Goal: Task Accomplishment & Management: Complete application form

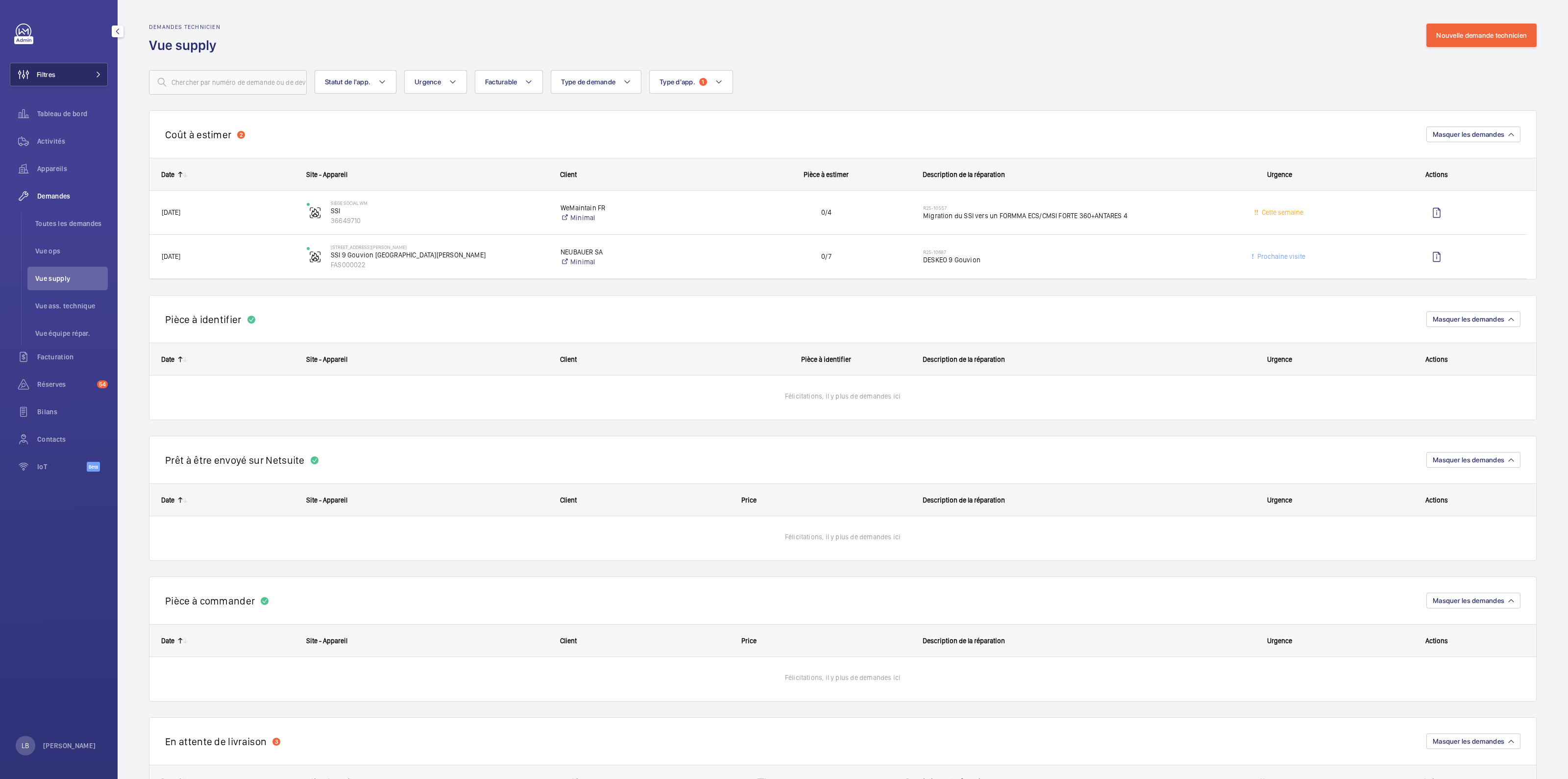
click at [69, 77] on button "Filtres" at bounding box center [58, 74] width 98 height 24
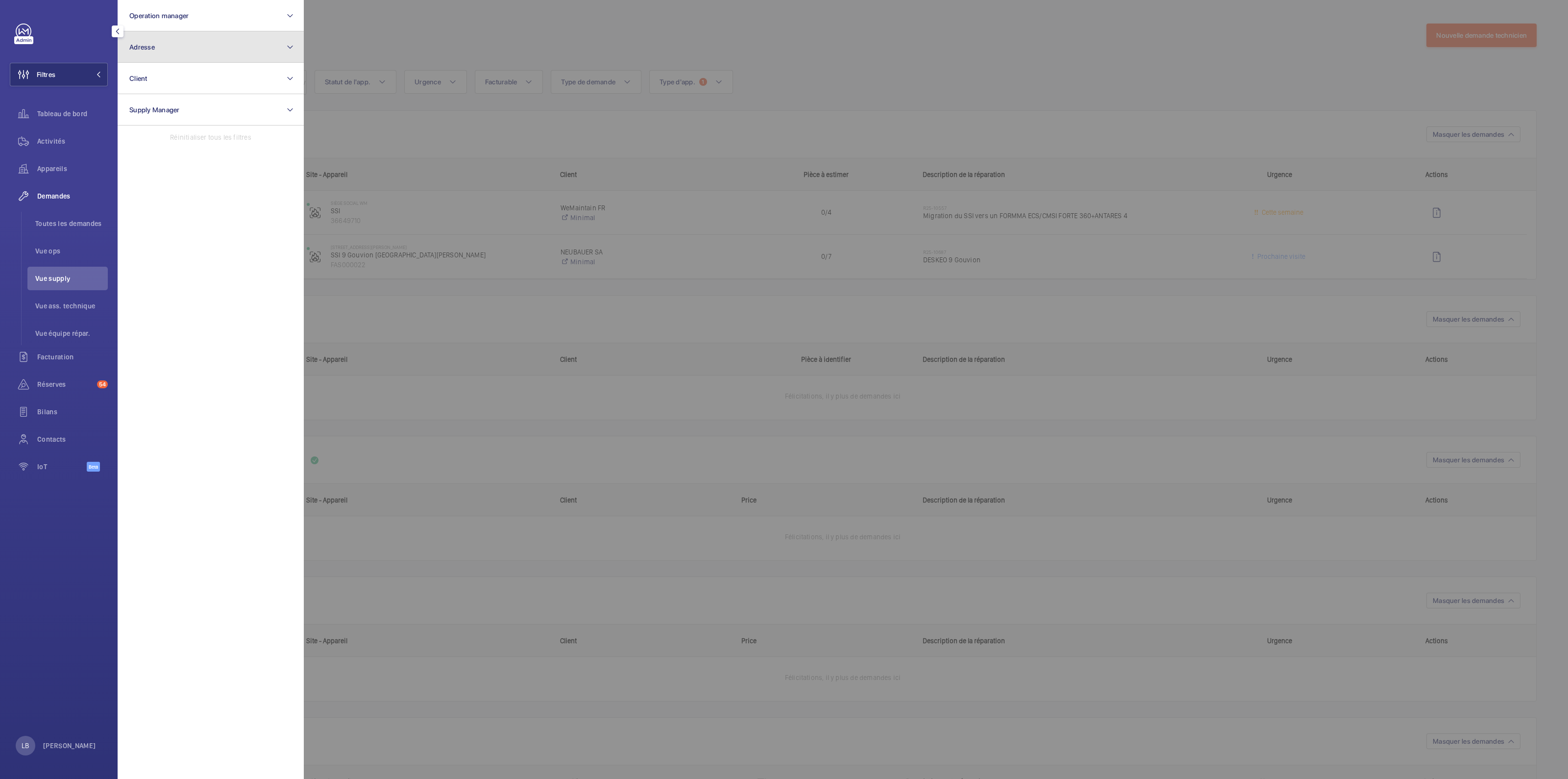
click at [201, 33] on button "Adresse" at bounding box center [211, 48] width 186 height 32
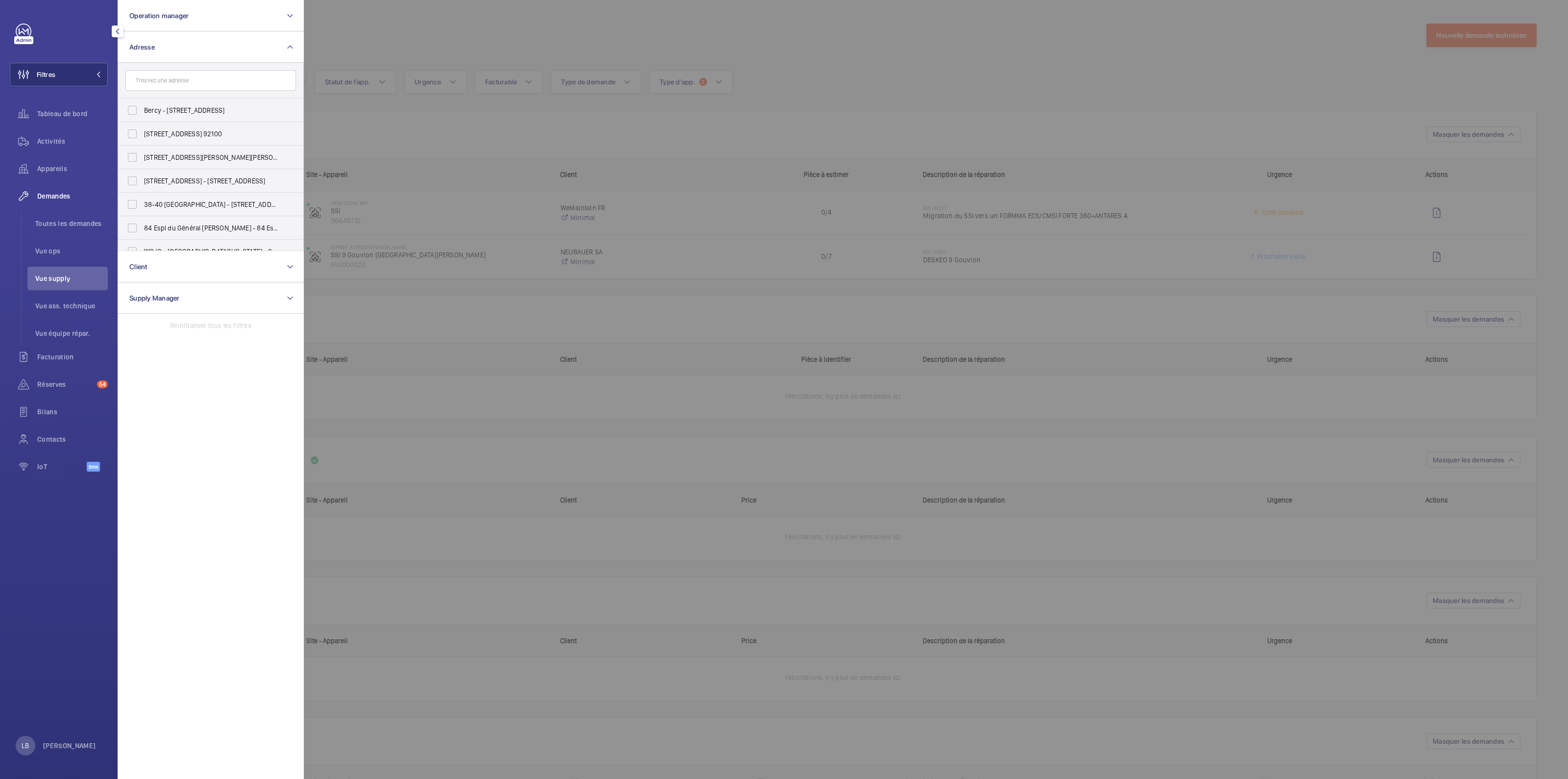
click at [188, 79] on input "text" at bounding box center [211, 80] width 170 height 21
type input "3 gramon"
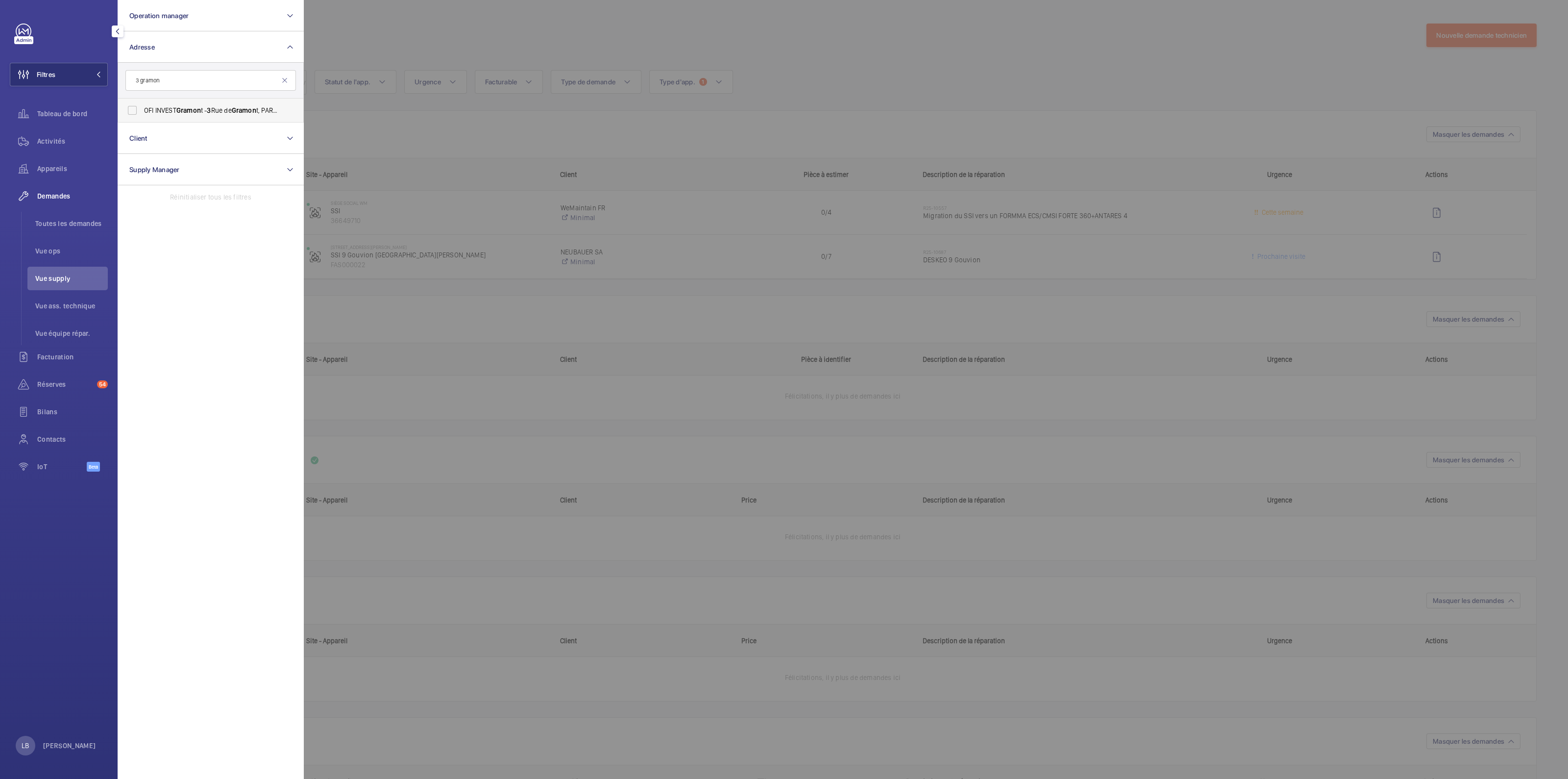
click at [137, 113] on label "OFI INVEST Gramon t - 3 Rue de Gramon t, PARIS 75002" at bounding box center [203, 110] width 170 height 24
click at [137, 113] on input "OFI INVEST Gramon t - 3 Rue de Gramon t, PARIS 75002" at bounding box center [132, 110] width 19 height 19
checkbox input "true"
click at [559, 37] on div at bounding box center [1088, 389] width 1568 height 779
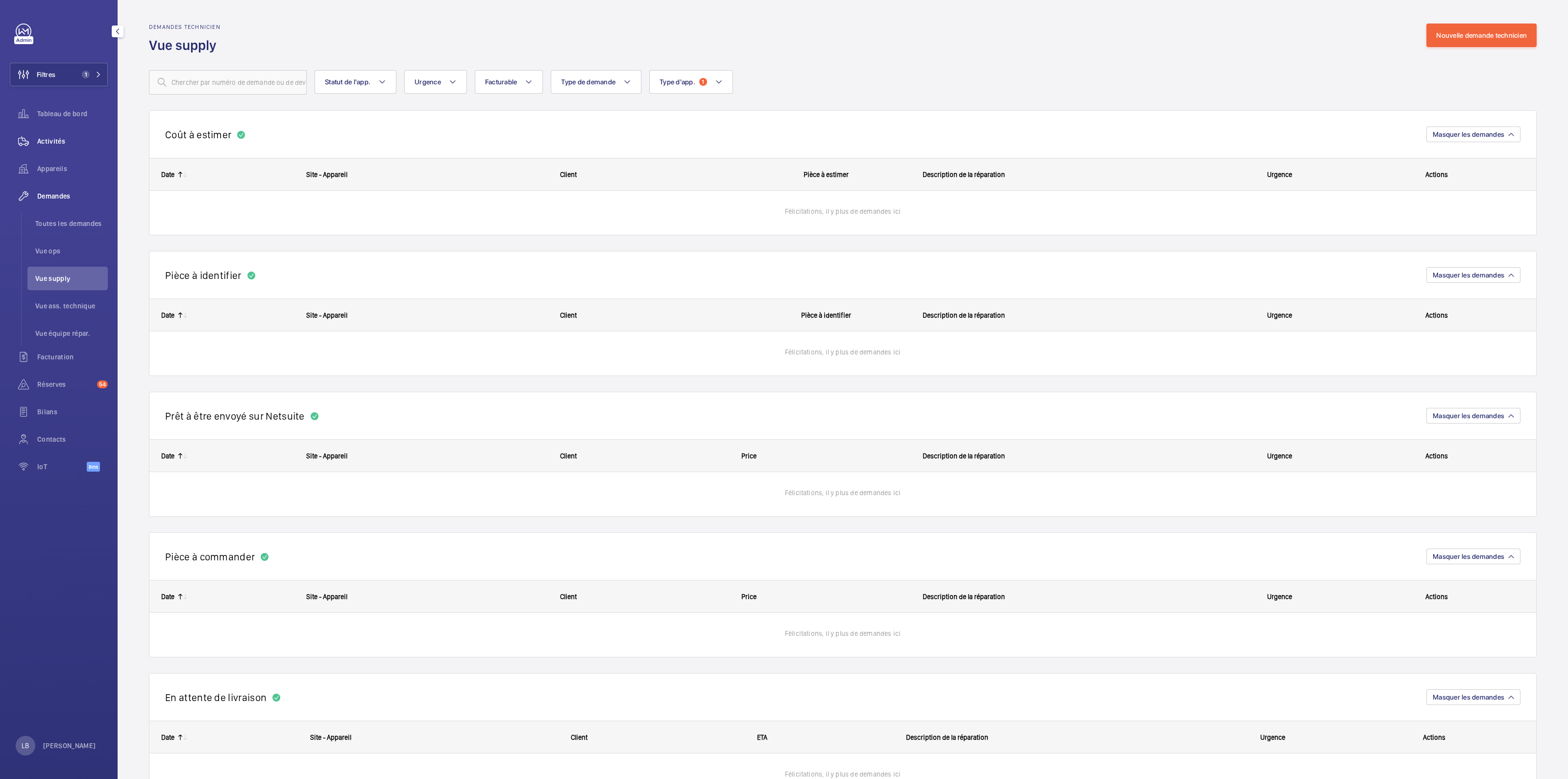
click at [57, 140] on span "Activités" at bounding box center [72, 141] width 71 height 10
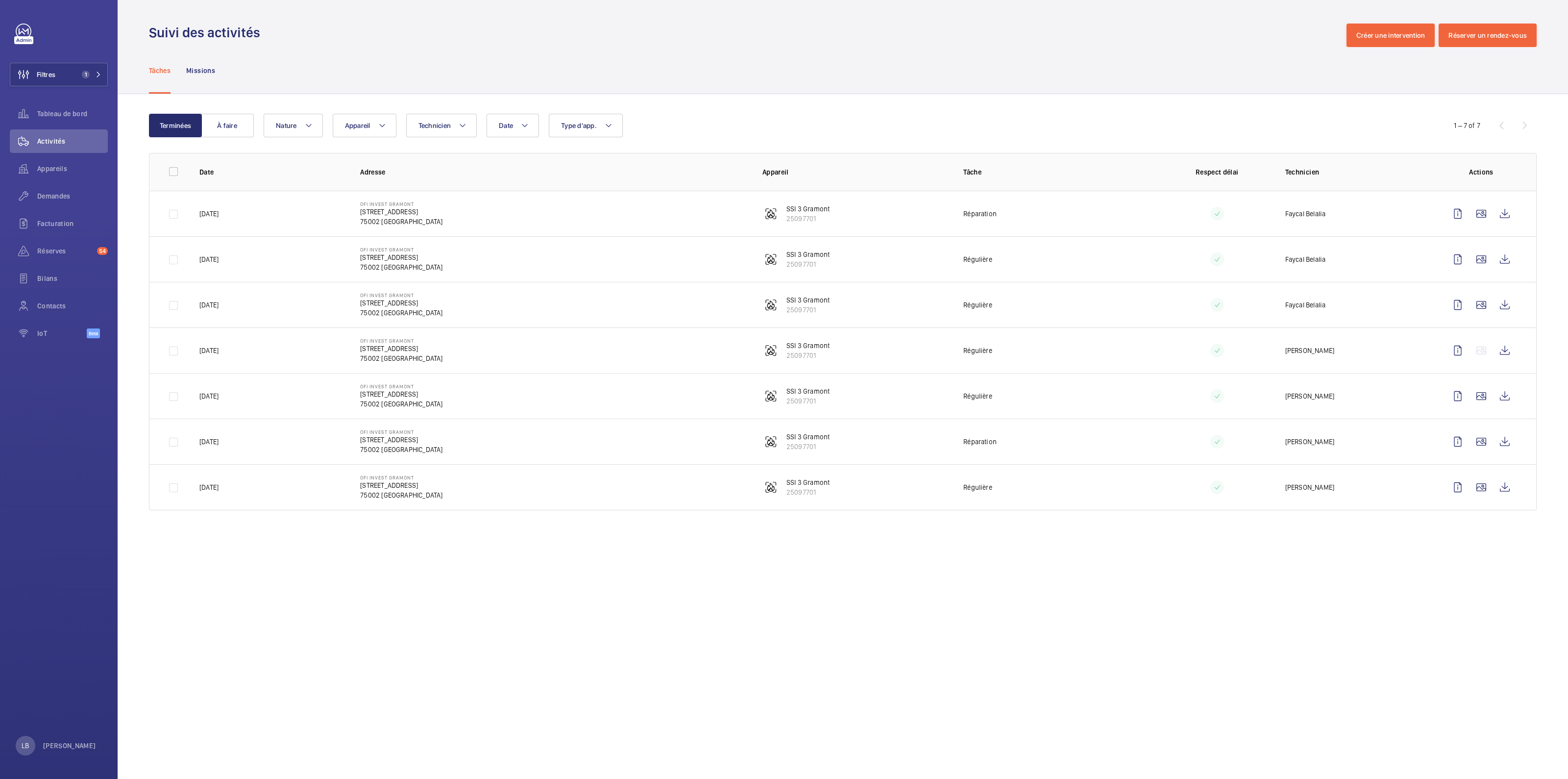
click at [982, 55] on div "Tâches Missions" at bounding box center [843, 70] width 1388 height 46
click at [523, 63] on div "Tâches Missions" at bounding box center [843, 70] width 1388 height 46
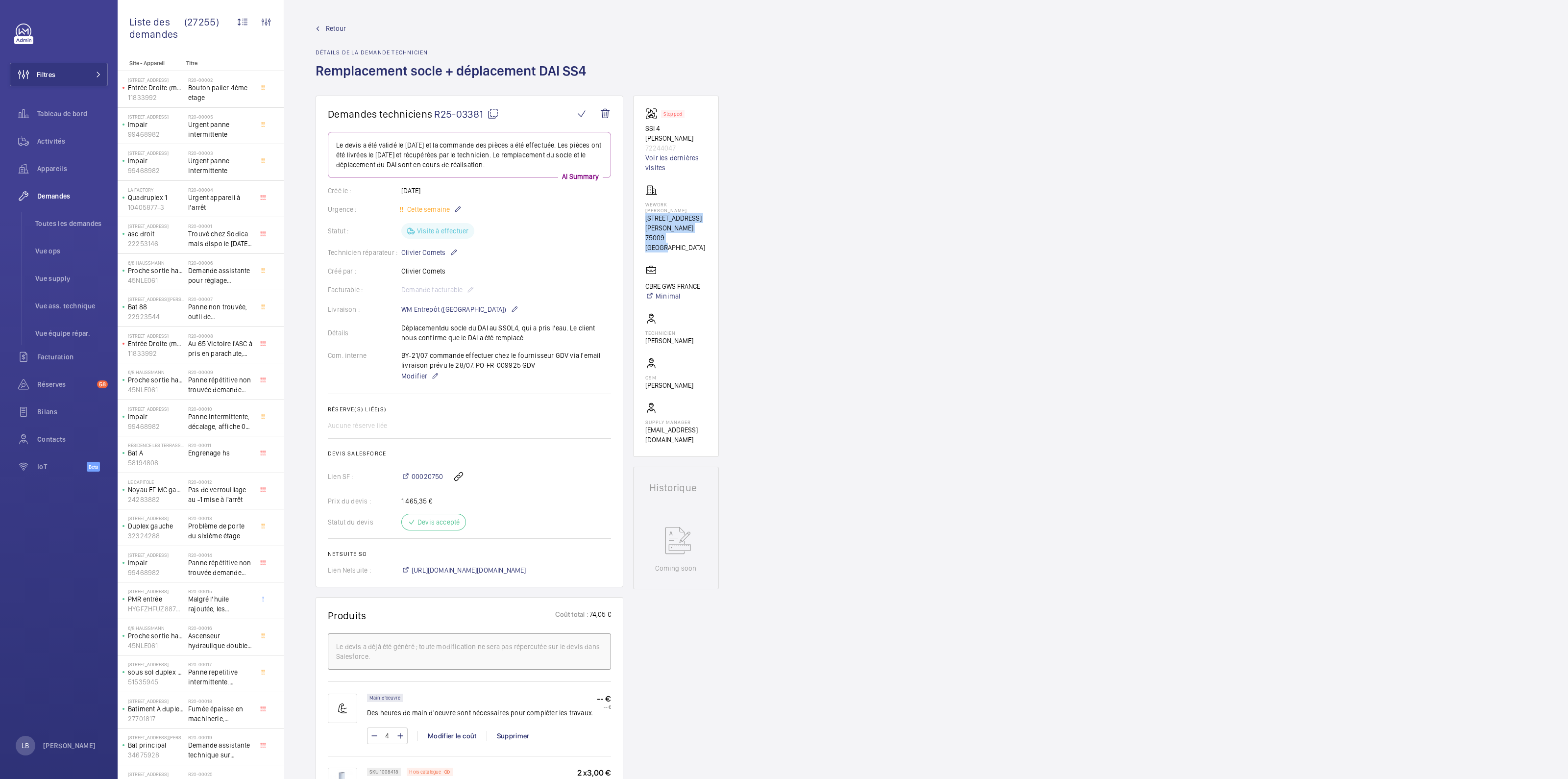
drag, startPoint x: 645, startPoint y: 202, endPoint x: 691, endPoint y: 210, distance: 46.7
click at [691, 210] on div "WeWork Lefebvre 4 Rue Jules Lefebvre 75009 PARIS" at bounding box center [676, 219] width 61 height 68
copy div "4 Rue Jules Lefebvre 75009 PARIS"
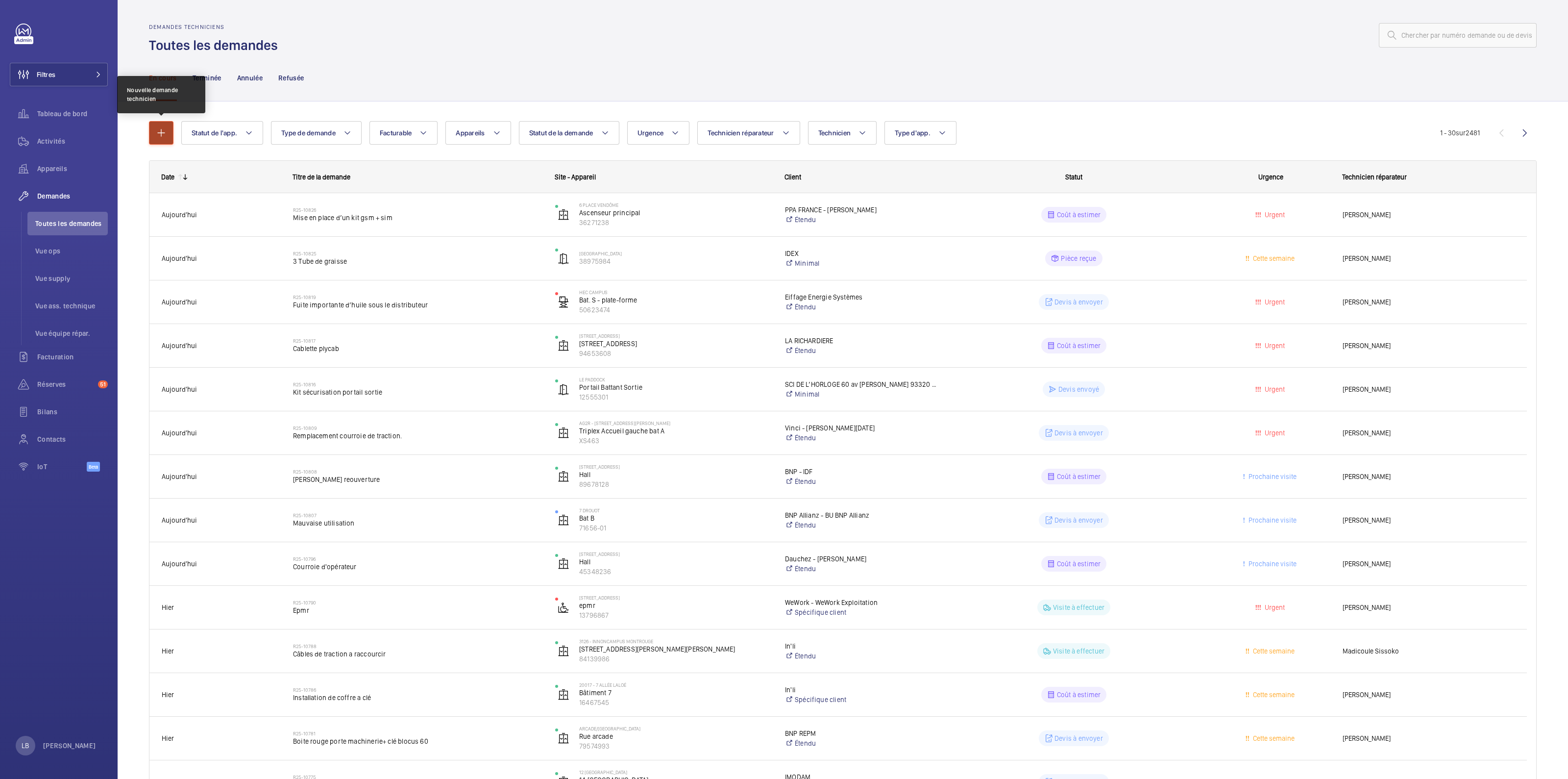
click at [162, 130] on mat-icon "button" at bounding box center [161, 132] width 12 height 12
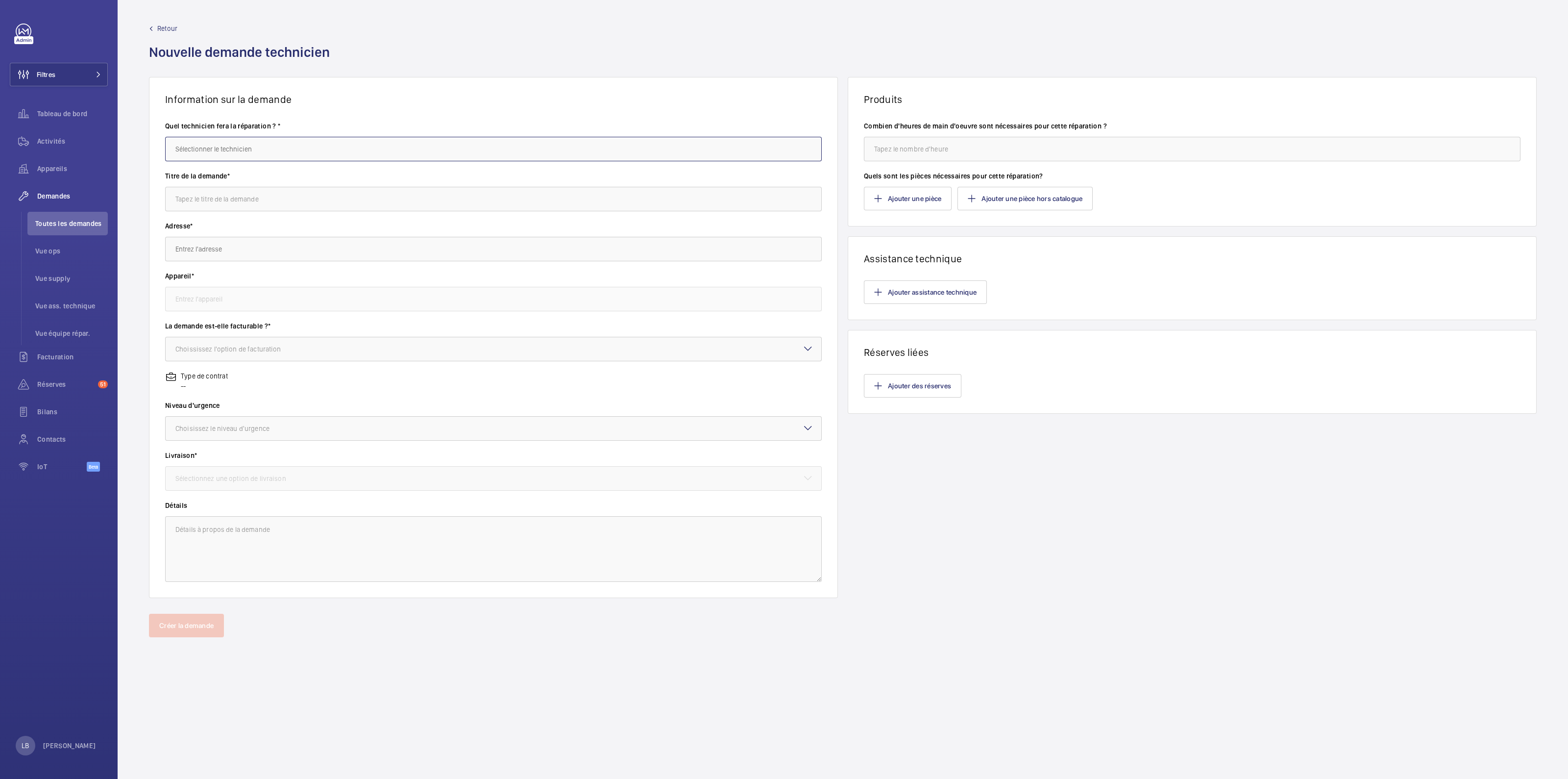
click at [278, 147] on input "text" at bounding box center [493, 149] width 657 height 24
type input "f"
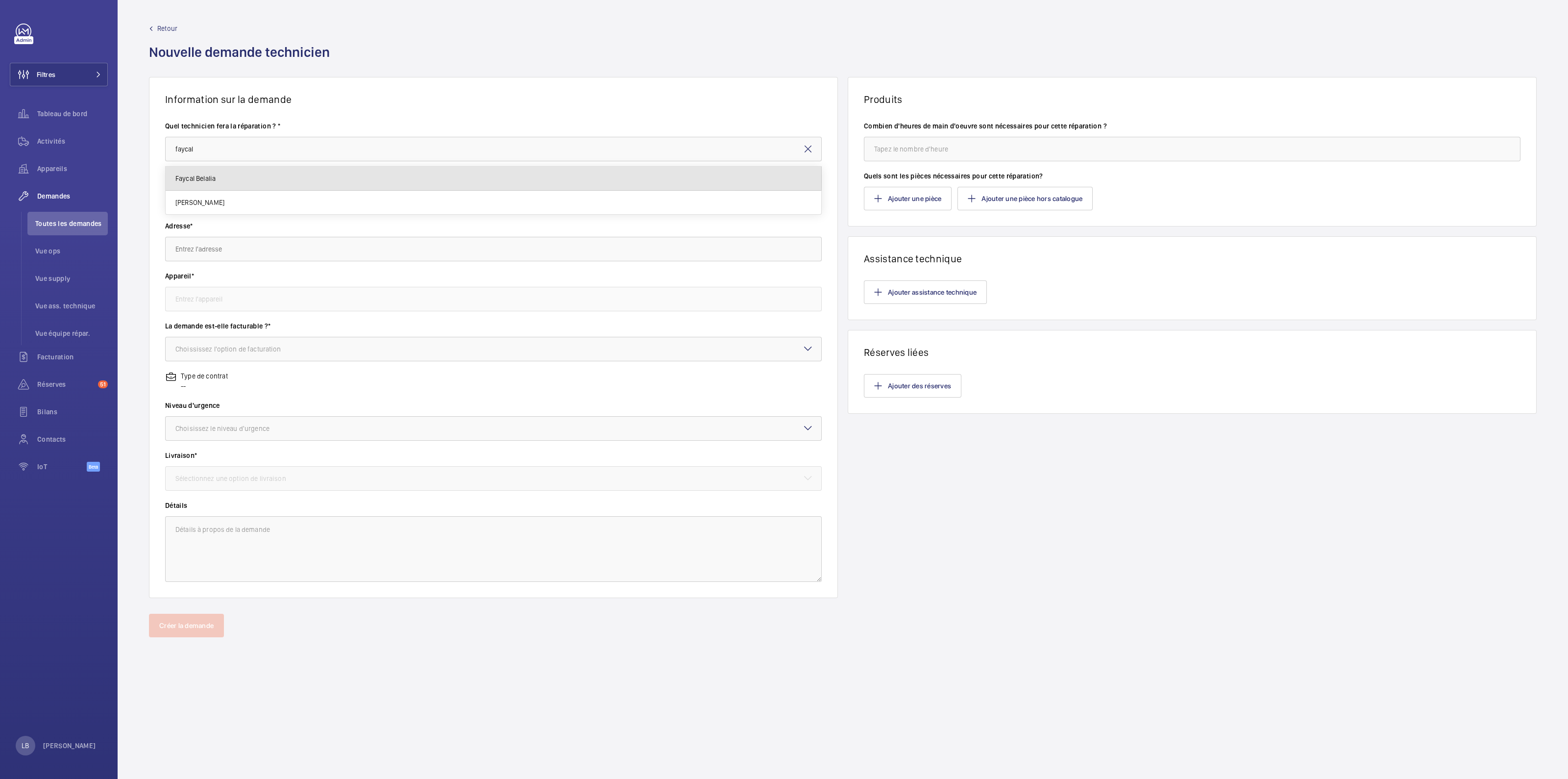
click at [218, 177] on mat-option "Faycal Belalia" at bounding box center [493, 178] width 656 height 24
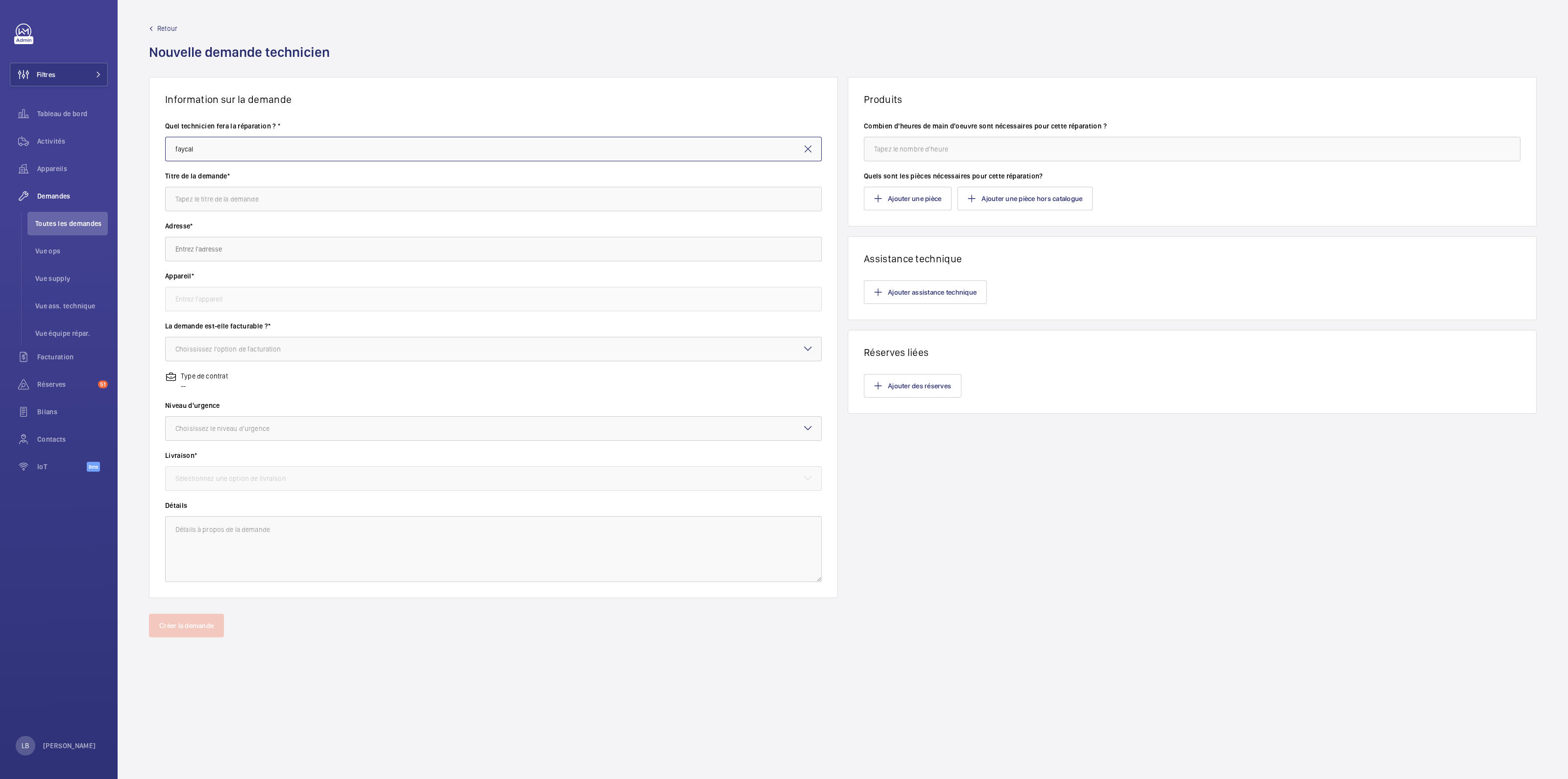
type input "Faycal Belalia"
click at [224, 205] on input "text" at bounding box center [493, 199] width 657 height 24
type input "utilisation d'une grande échelle"
click at [239, 273] on span "Le Murat 101 Bd Murat, 75016 PARIS" at bounding box center [250, 278] width 150 height 10
type input "Le Murat 101 Bd Murat, 75016 PARIS"
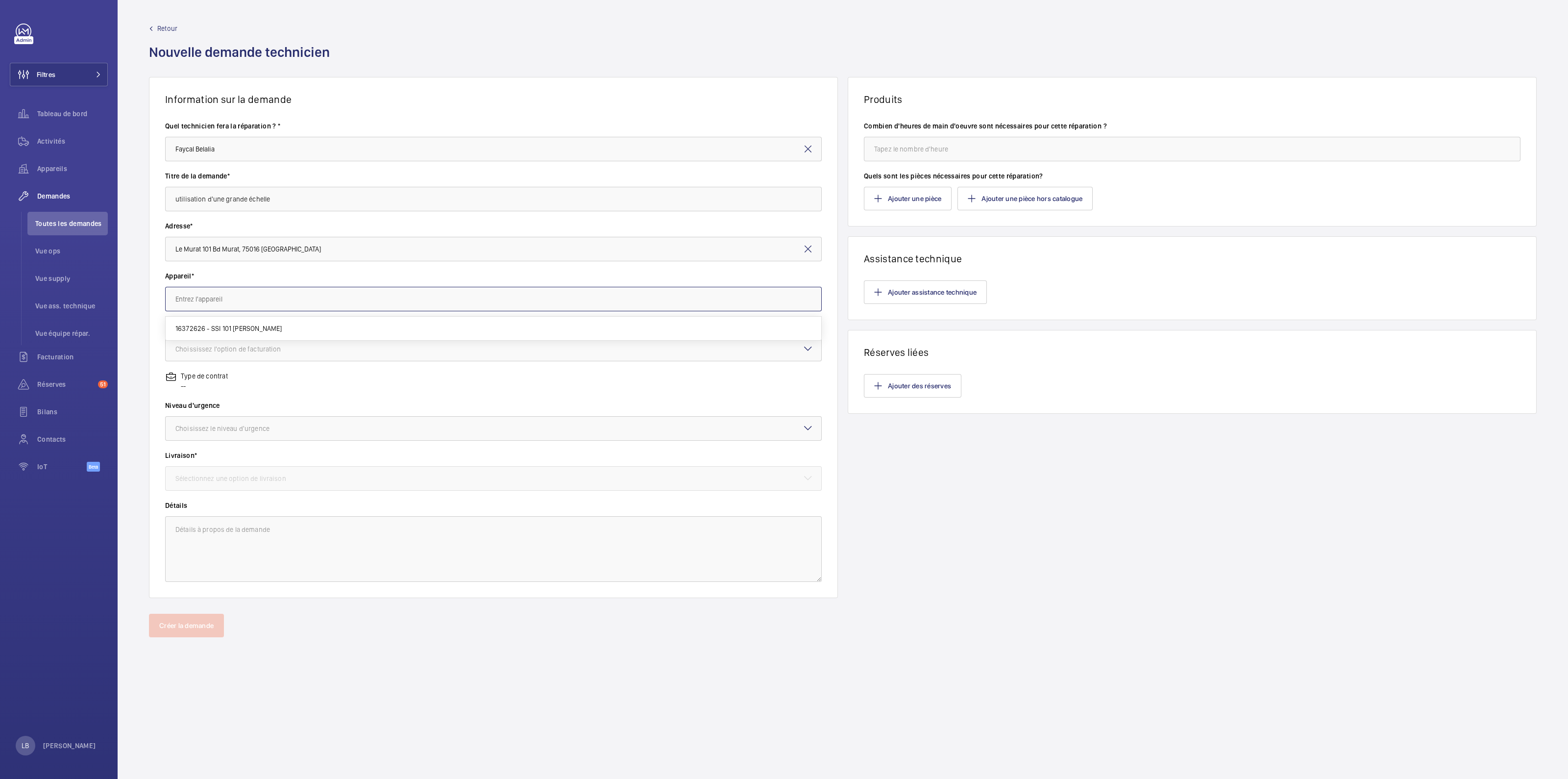
click at [242, 301] on input "text" at bounding box center [493, 299] width 657 height 24
click at [222, 329] on span "16372626 - SSI 101 Murat" at bounding box center [228, 328] width 107 height 10
type input "16372626 - SSI 101 Murat"
click at [230, 341] on div at bounding box center [493, 349] width 656 height 24
click at [225, 385] on div "Facturable" at bounding box center [493, 379] width 656 height 24
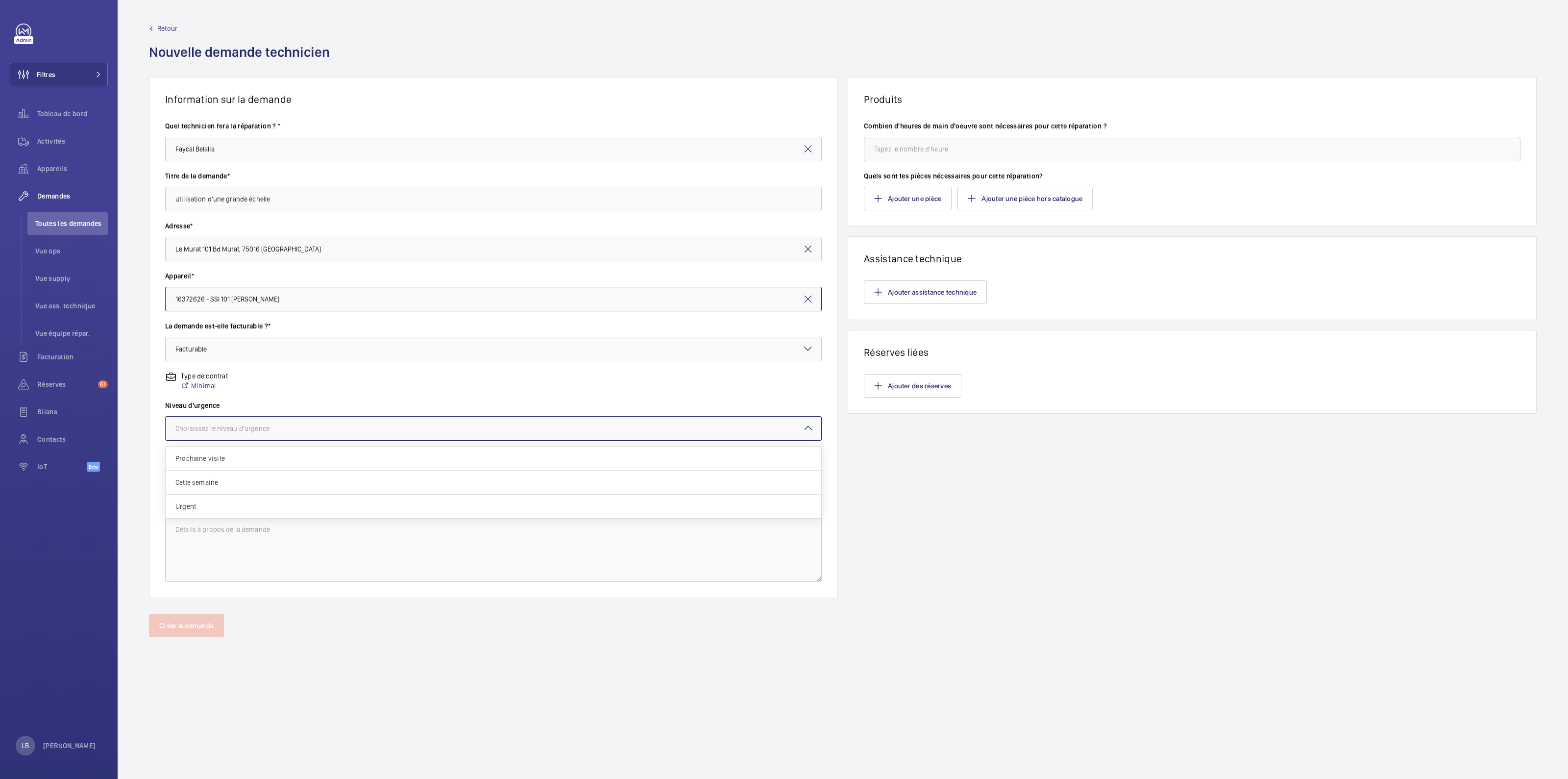
drag, startPoint x: 221, startPoint y: 423, endPoint x: 225, endPoint y: 418, distance: 6.4
click at [221, 424] on div "Choisissez le niveau d'urgence" at bounding box center [493, 429] width 656 height 10
click at [217, 499] on div "Urgent" at bounding box center [493, 506] width 656 height 24
click at [225, 482] on div "Sélectionnez une option de livraison" at bounding box center [243, 479] width 135 height 10
click at [230, 548] on div "WM Entrepôt ([GEOGRAPHIC_DATA])" at bounding box center [493, 556] width 656 height 24
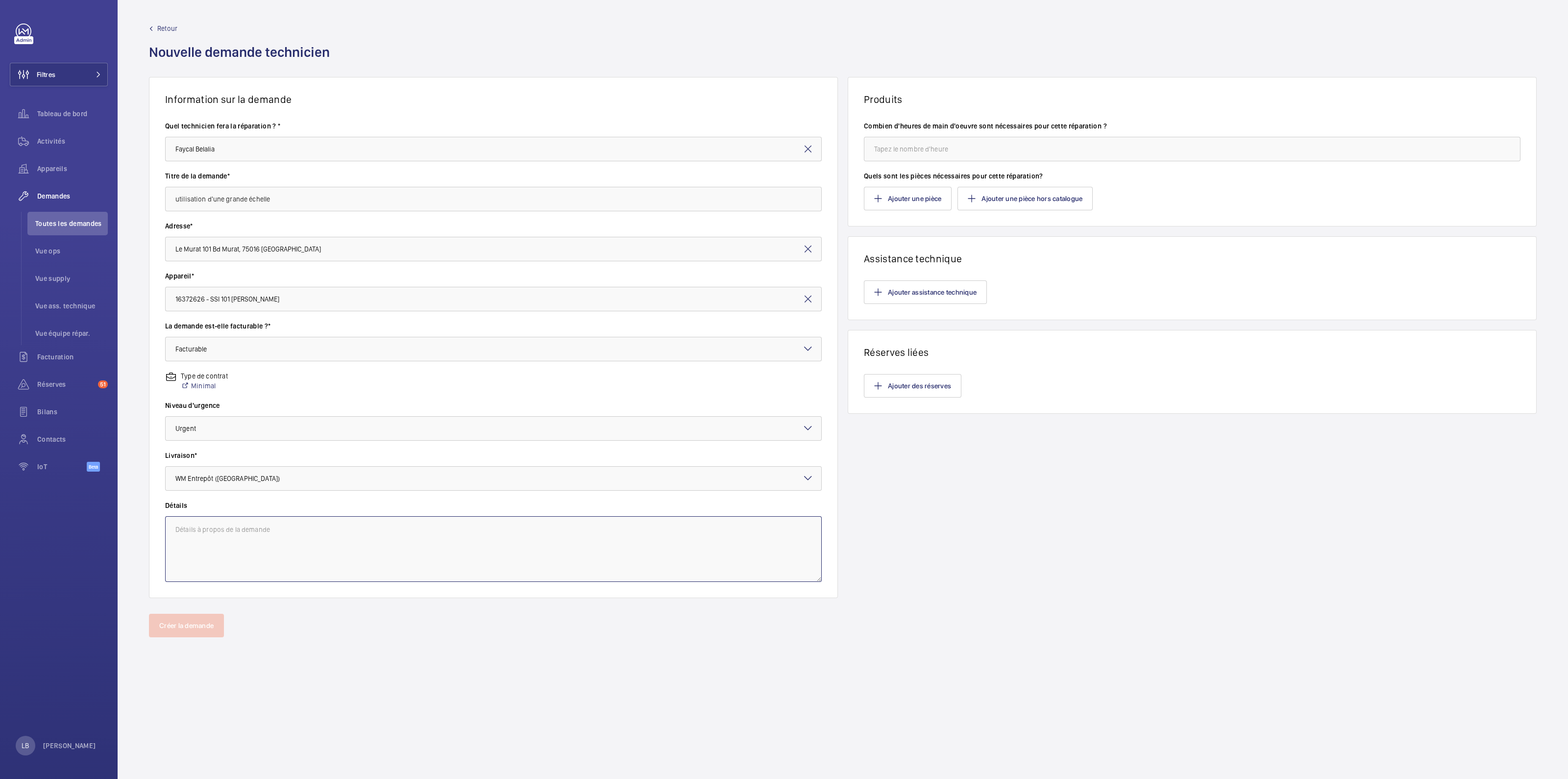
click at [224, 535] on textarea at bounding box center [493, 549] width 657 height 66
click at [302, 192] on input "utilisation d'une grande échelle" at bounding box center [493, 199] width 657 height 24
click at [297, 540] on textarea at bounding box center [493, 549] width 657 height 66
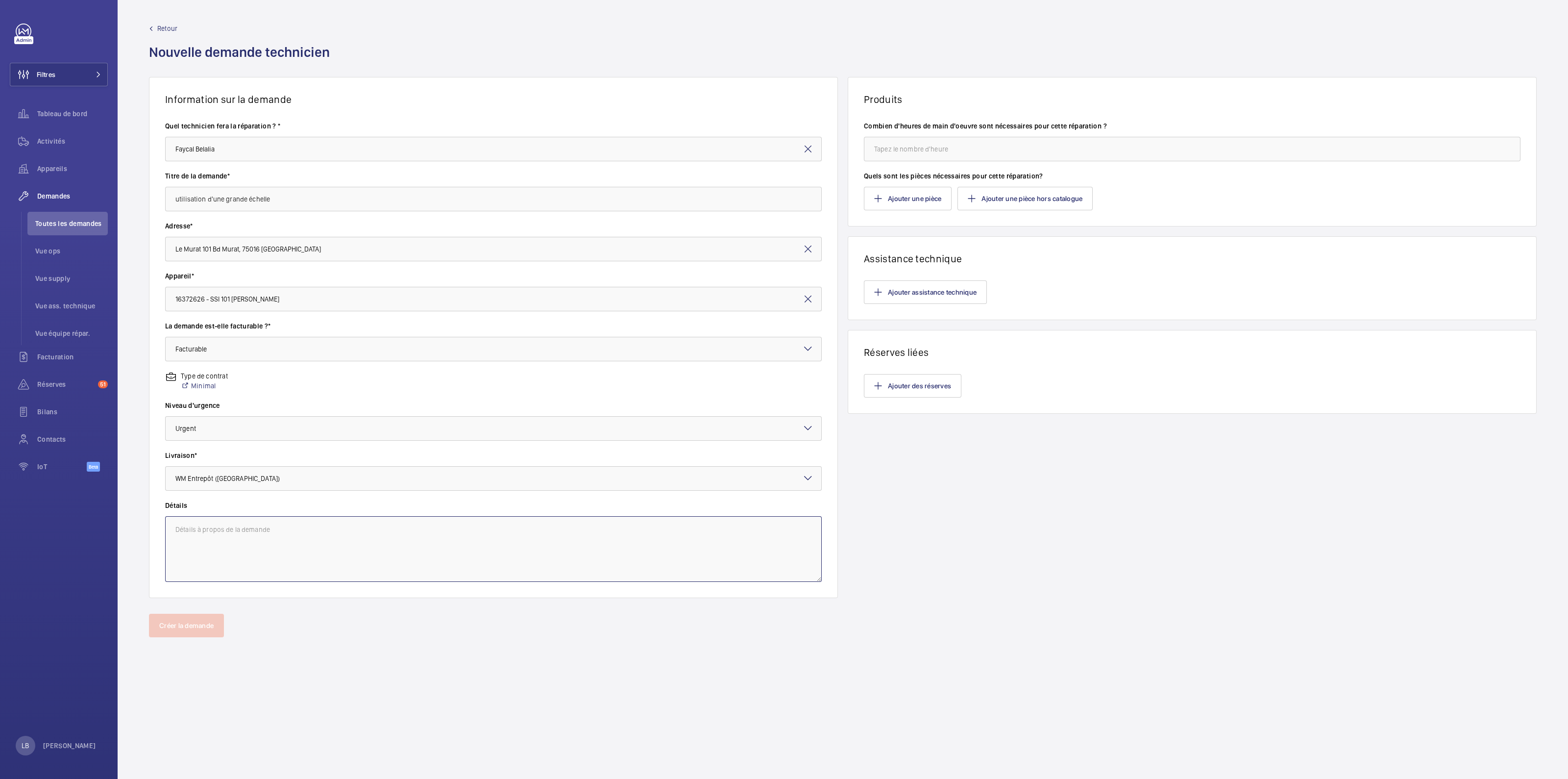
paste textarea "utilisation d'une grande échelle"
type textarea "utilisation d'une grande échelle"
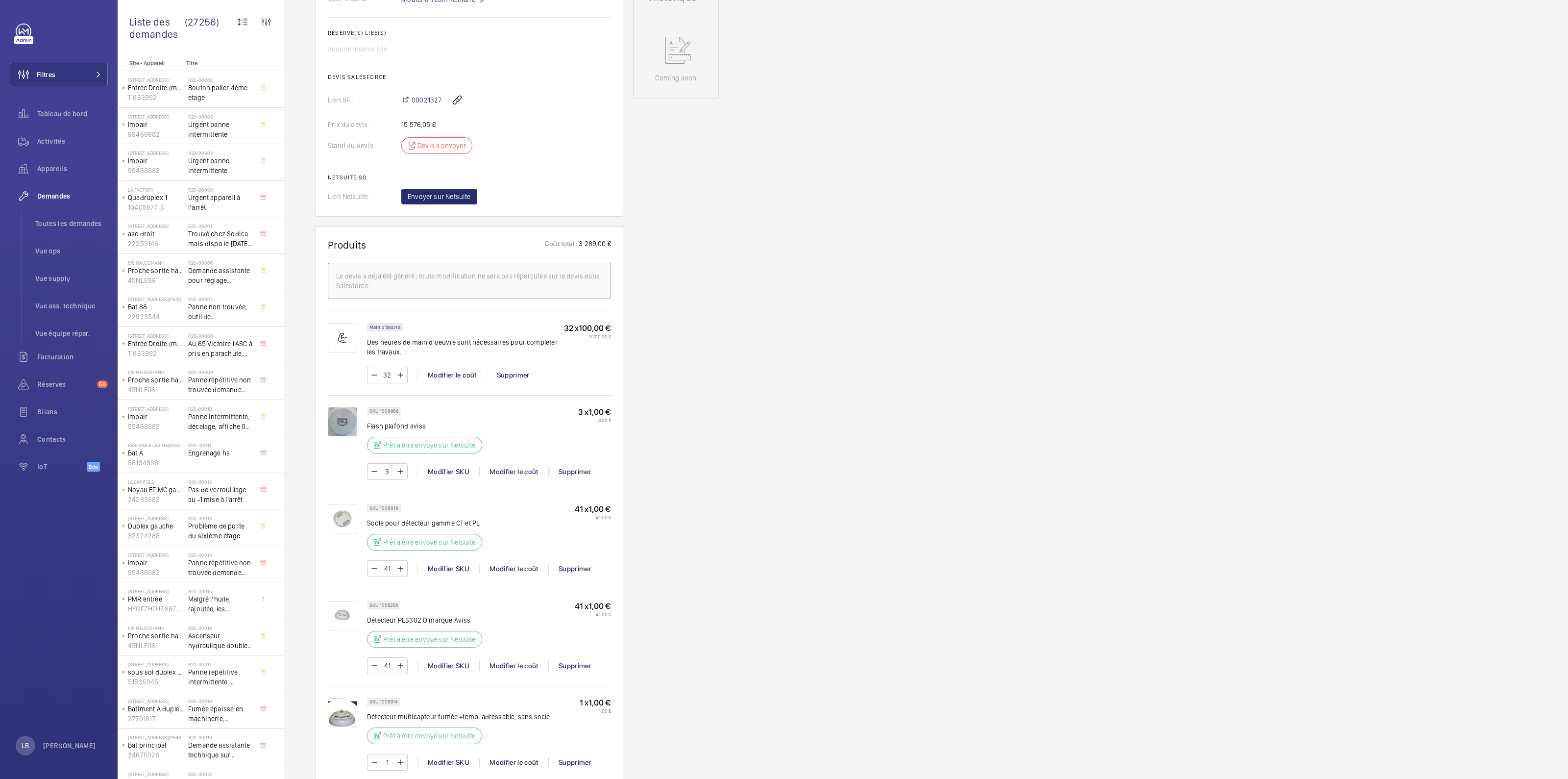
scroll to position [429, 0]
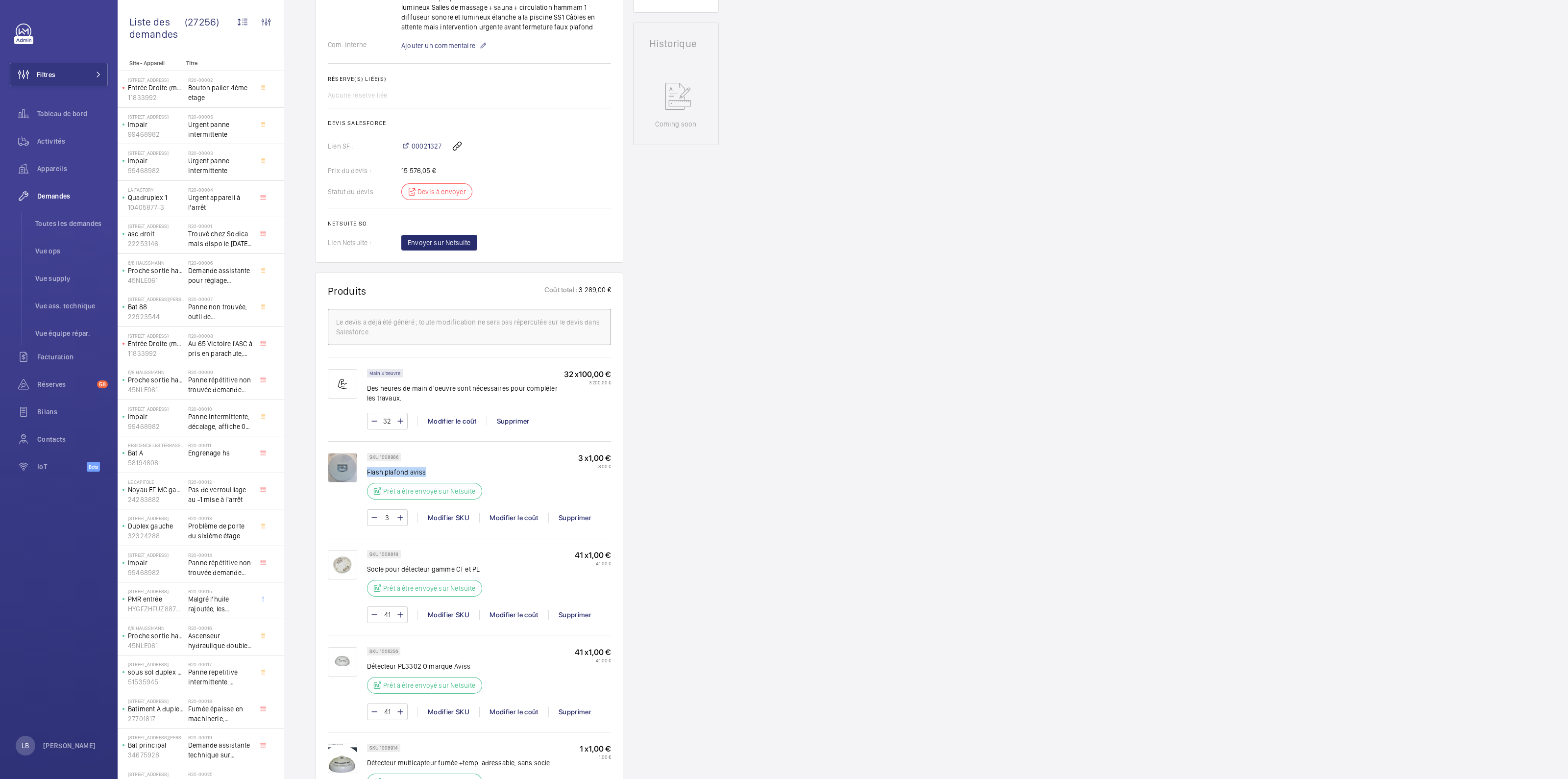
drag, startPoint x: 431, startPoint y: 472, endPoint x: 367, endPoint y: 472, distance: 64.0
click at [367, 472] on p "Flash plafond aviss" at bounding box center [427, 472] width 121 height 10
copy p "Flash plafond aviss"
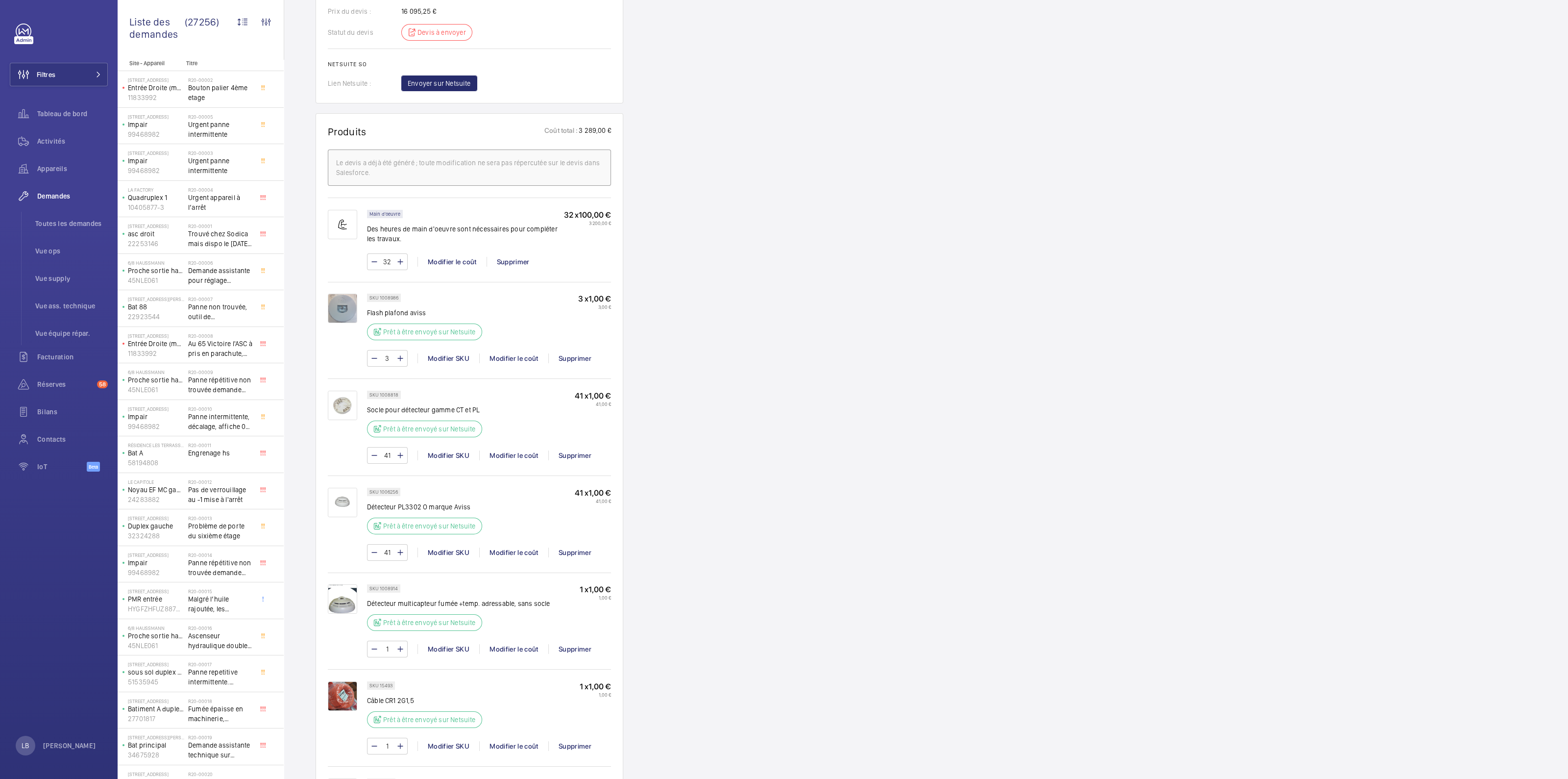
scroll to position [613, 0]
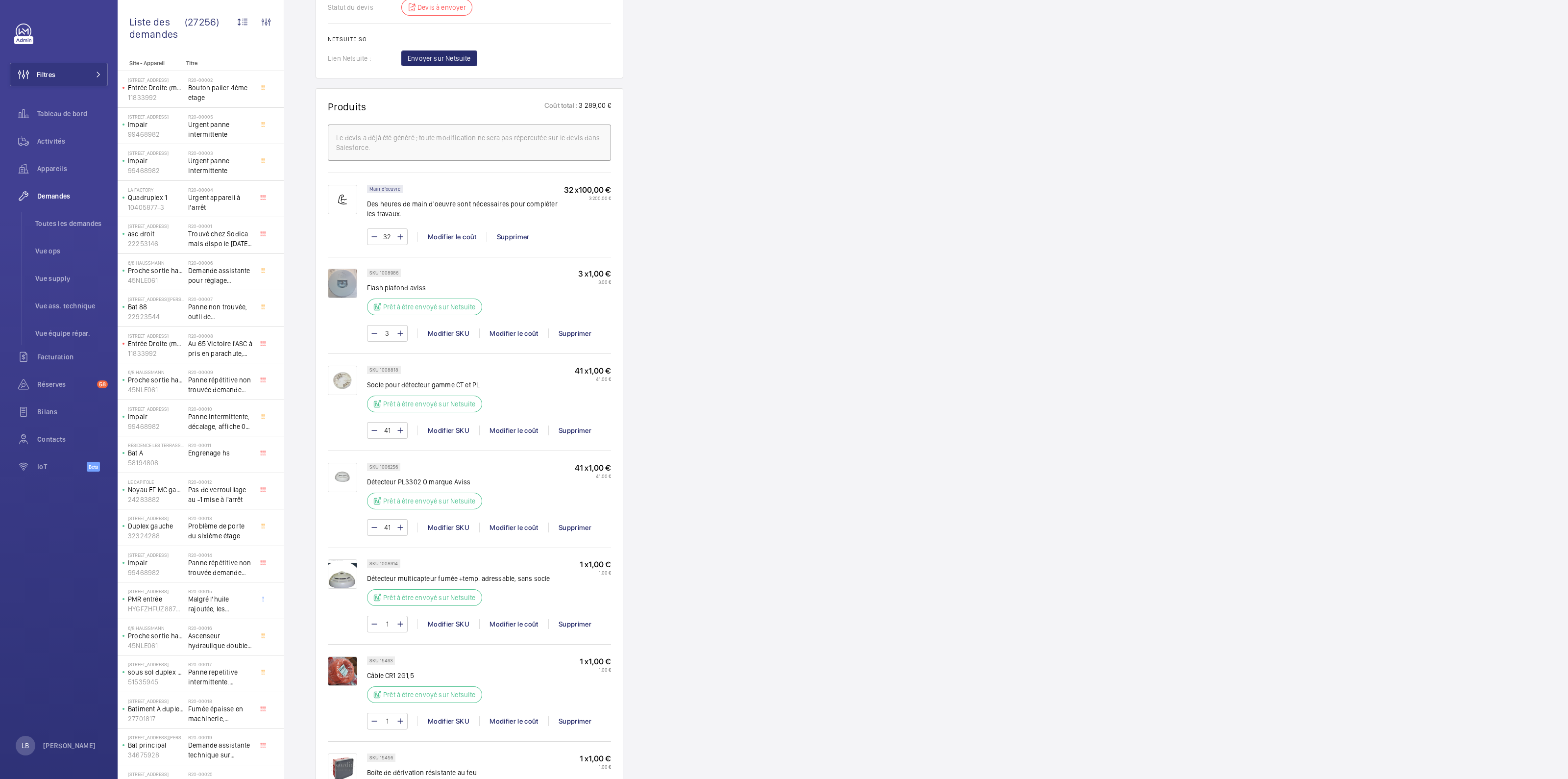
click at [390, 527] on input "41" at bounding box center [387, 527] width 18 height 16
click at [390, 527] on input "41" at bounding box center [387, 527] width 18 height 16
type input "20"
click at [389, 626] on input "1" at bounding box center [387, 624] width 18 height 16
click at [390, 625] on input "1" at bounding box center [387, 624] width 18 height 16
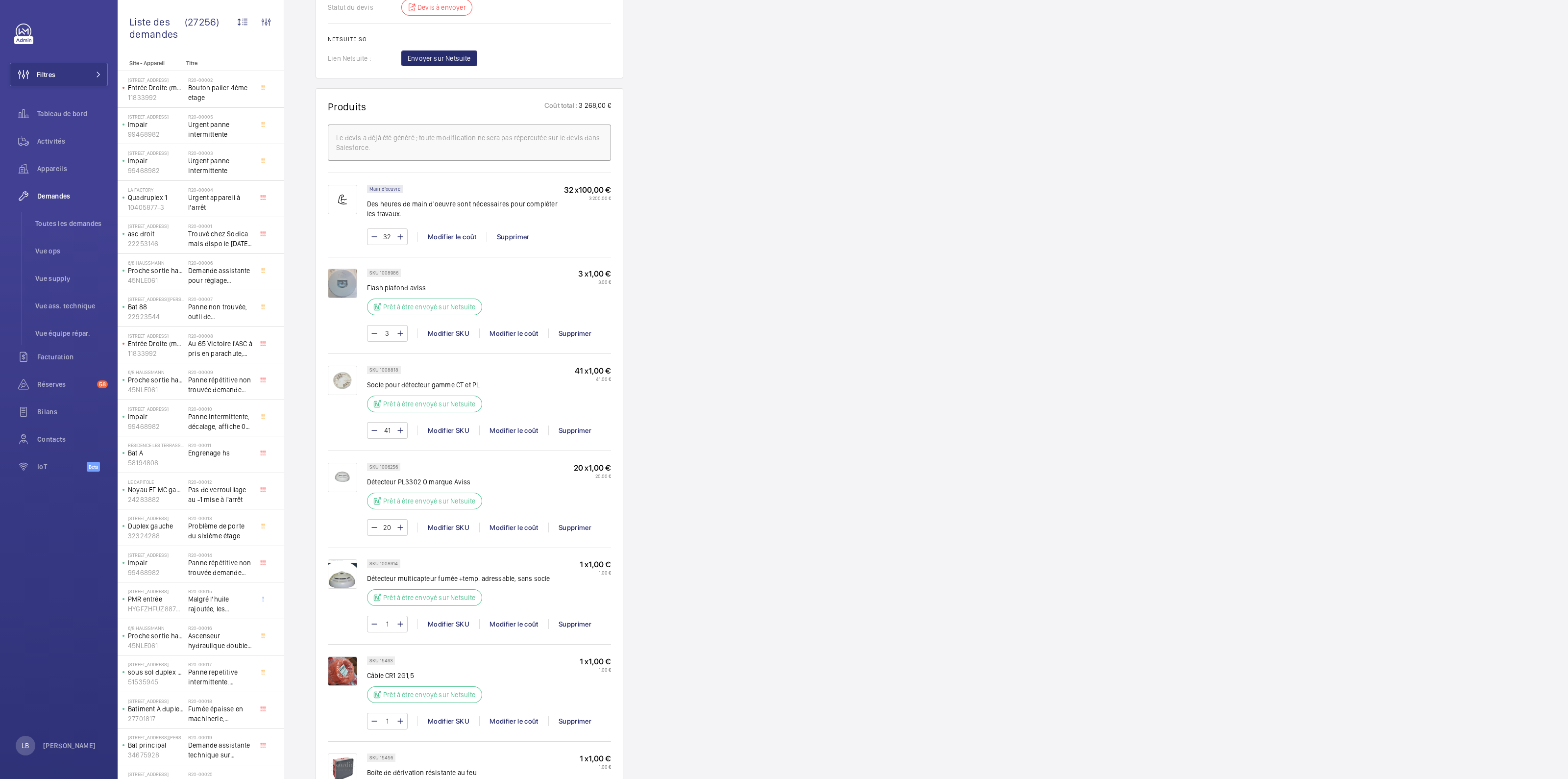
click at [739, 529] on div "Demandes techniciens R25-10717 Demande d'intervention pour des travaux urgents …" at bounding box center [926, 430] width 1284 height 1894
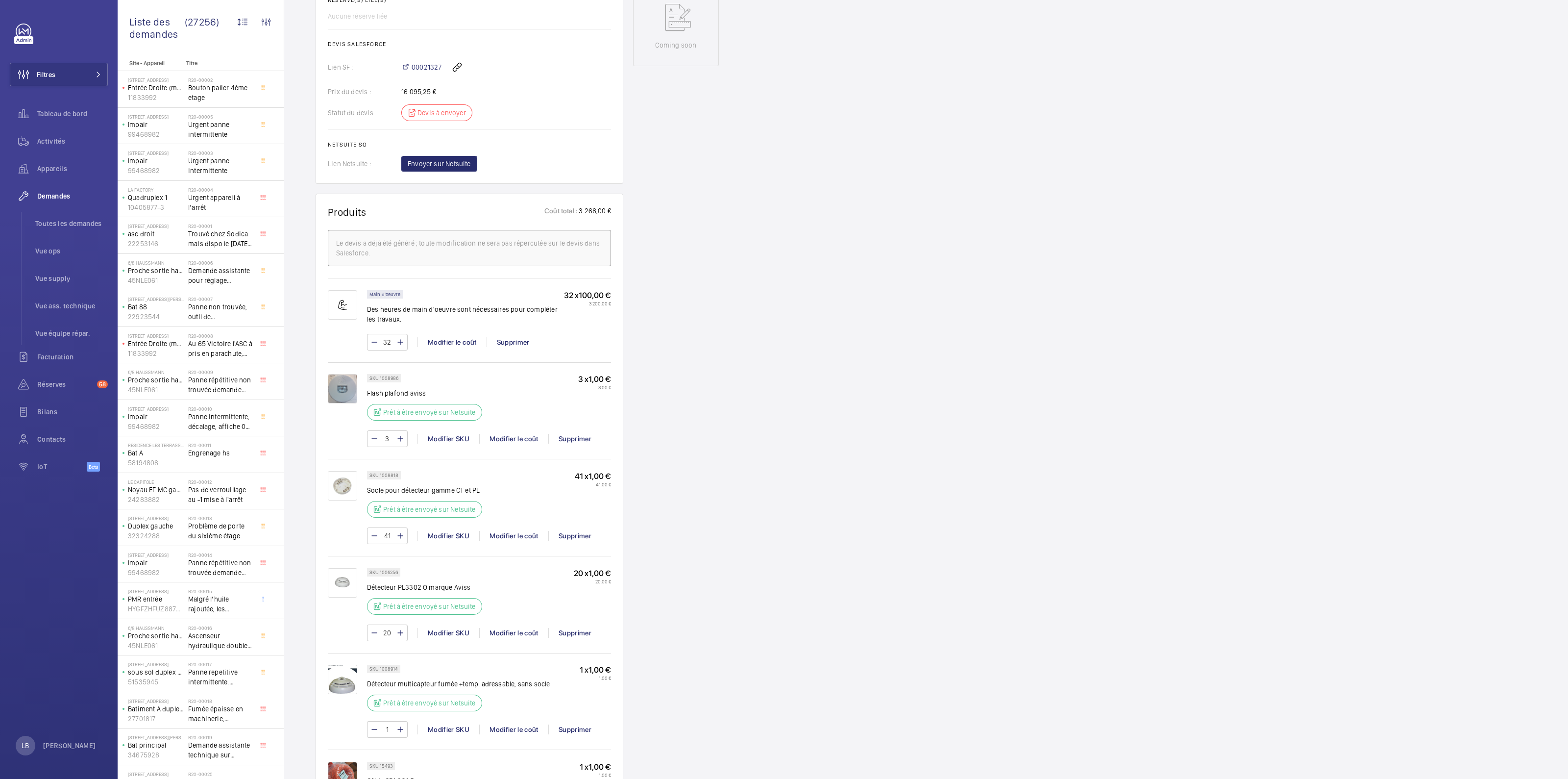
scroll to position [490, 0]
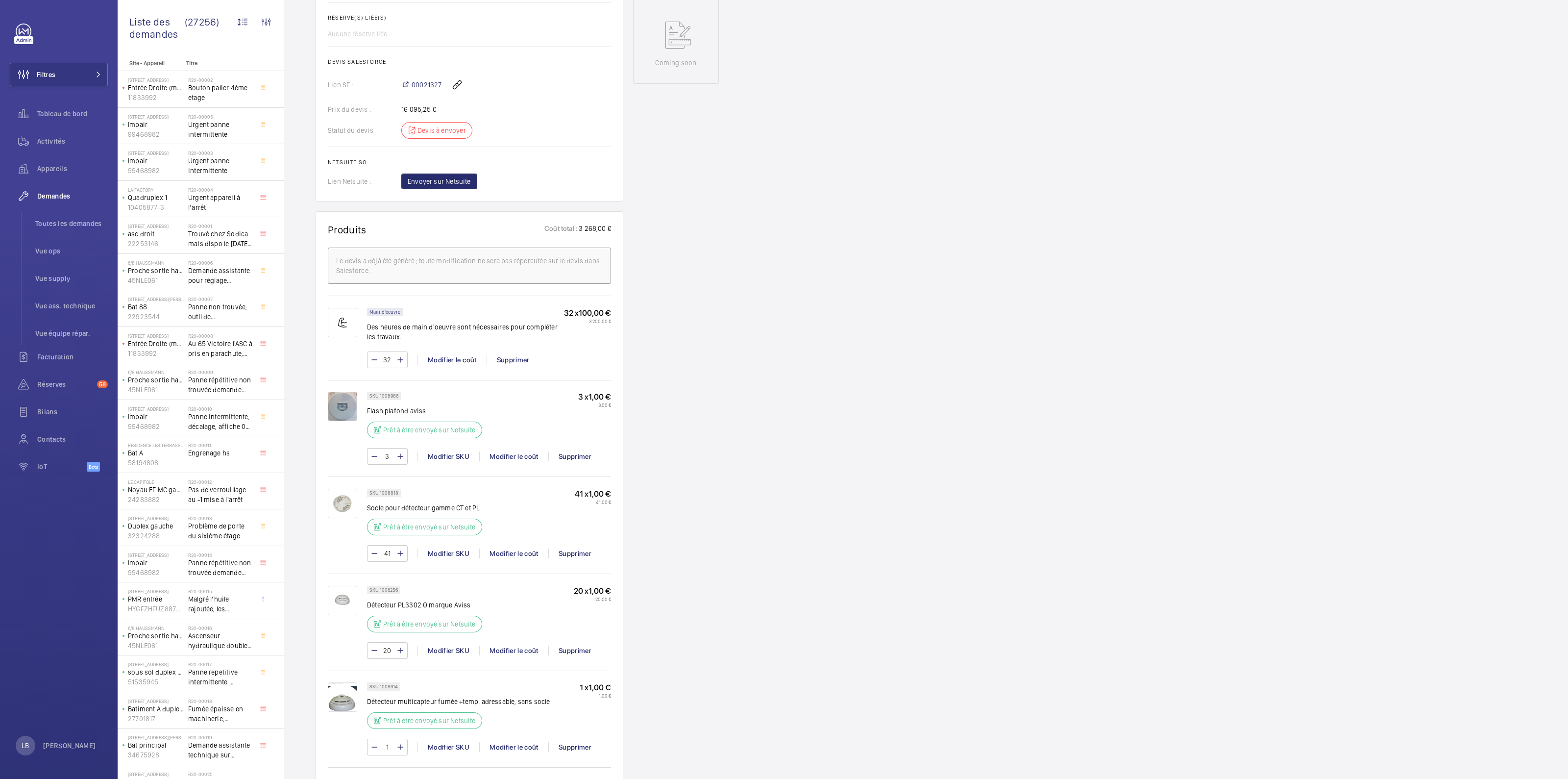
click at [390, 549] on input "41" at bounding box center [387, 554] width 18 height 16
type input "20"
click at [744, 474] on div "Demandes techniciens R25-10717 Demande d'intervention pour des travaux urgents …" at bounding box center [926, 553] width 1284 height 1894
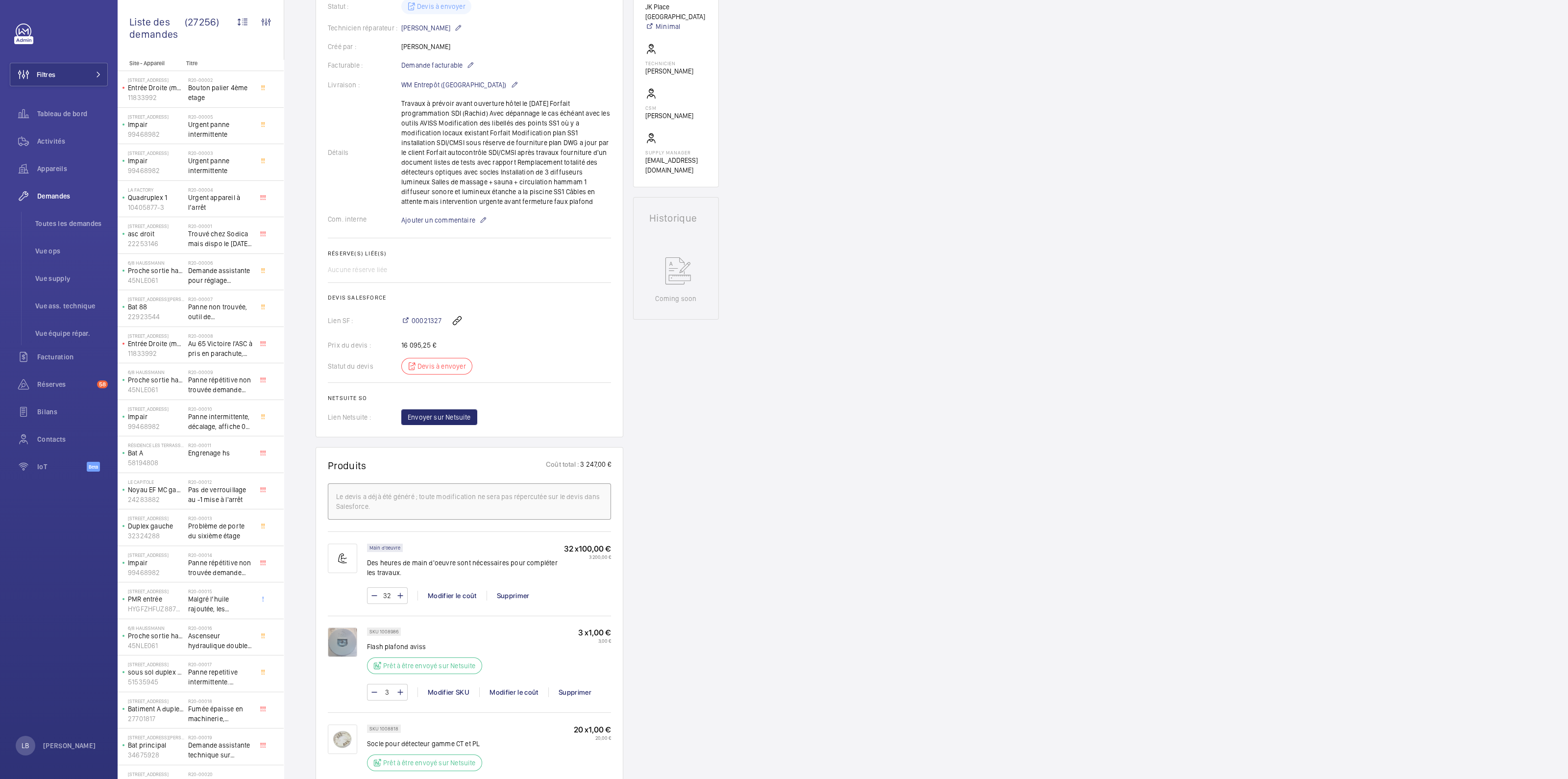
scroll to position [61, 0]
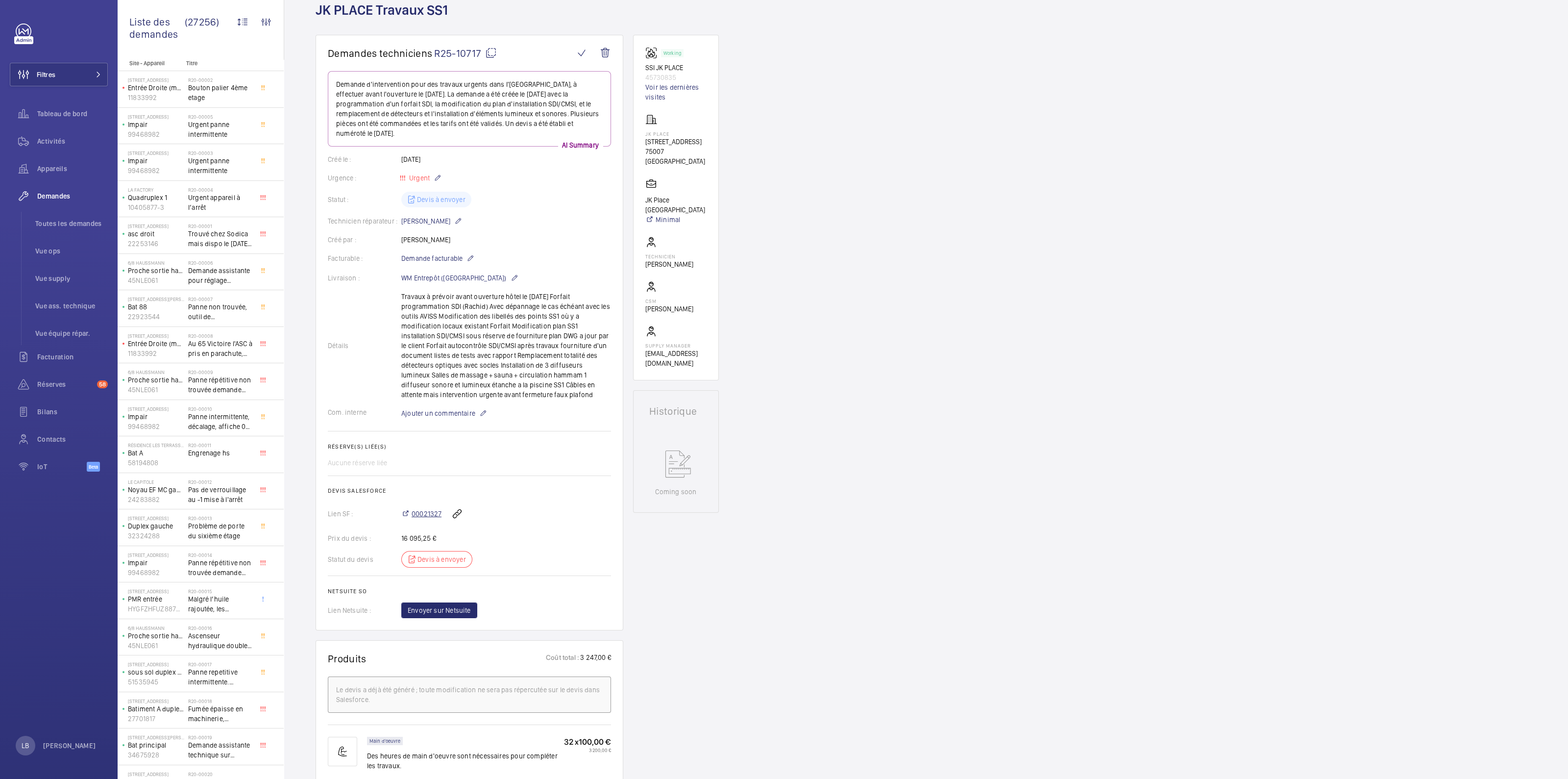
click at [421, 514] on span "00021327" at bounding box center [426, 514] width 30 height 10
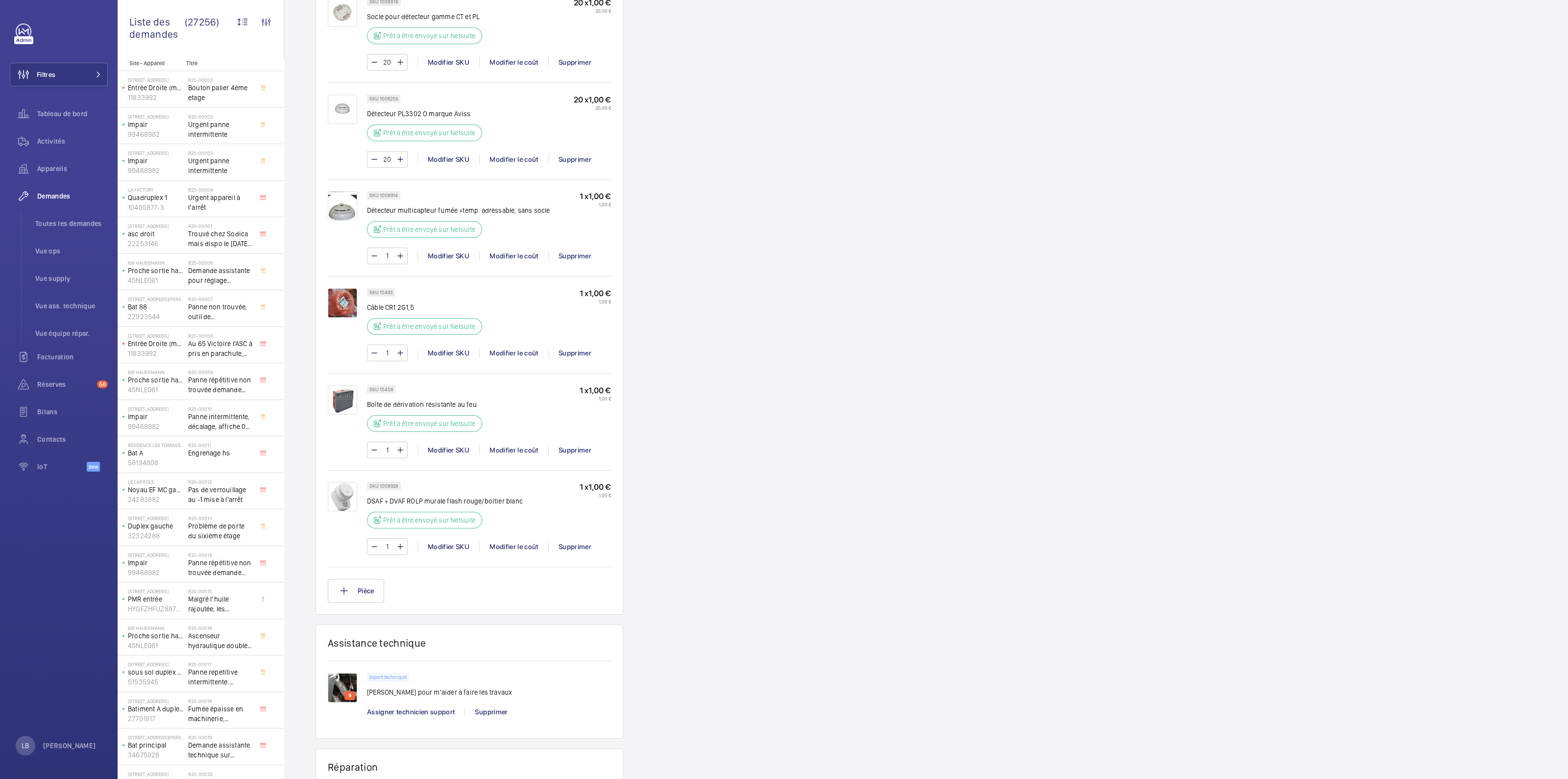
scroll to position [1103, 0]
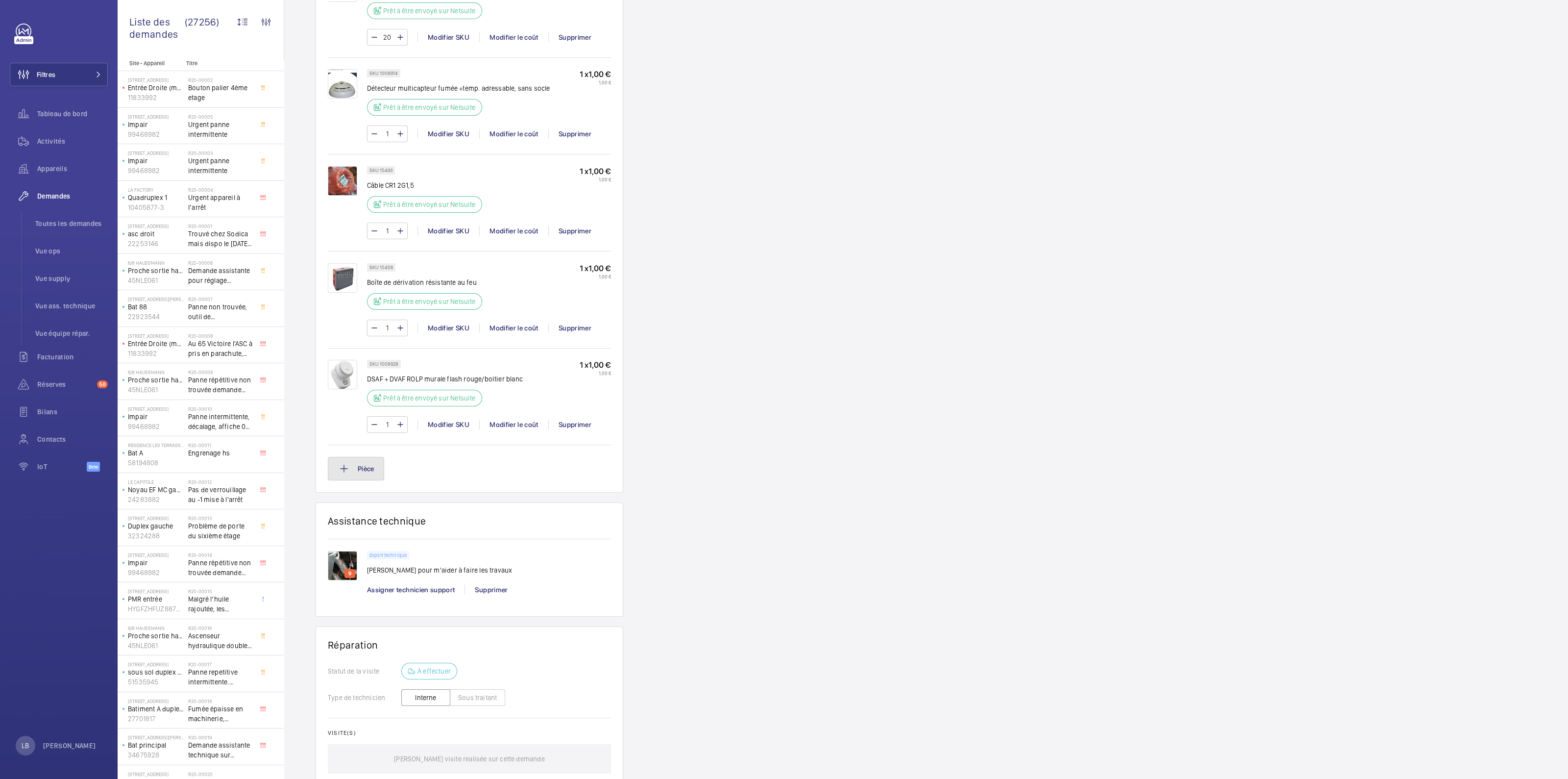
click at [343, 465] on mat-icon at bounding box center [343, 468] width 12 height 12
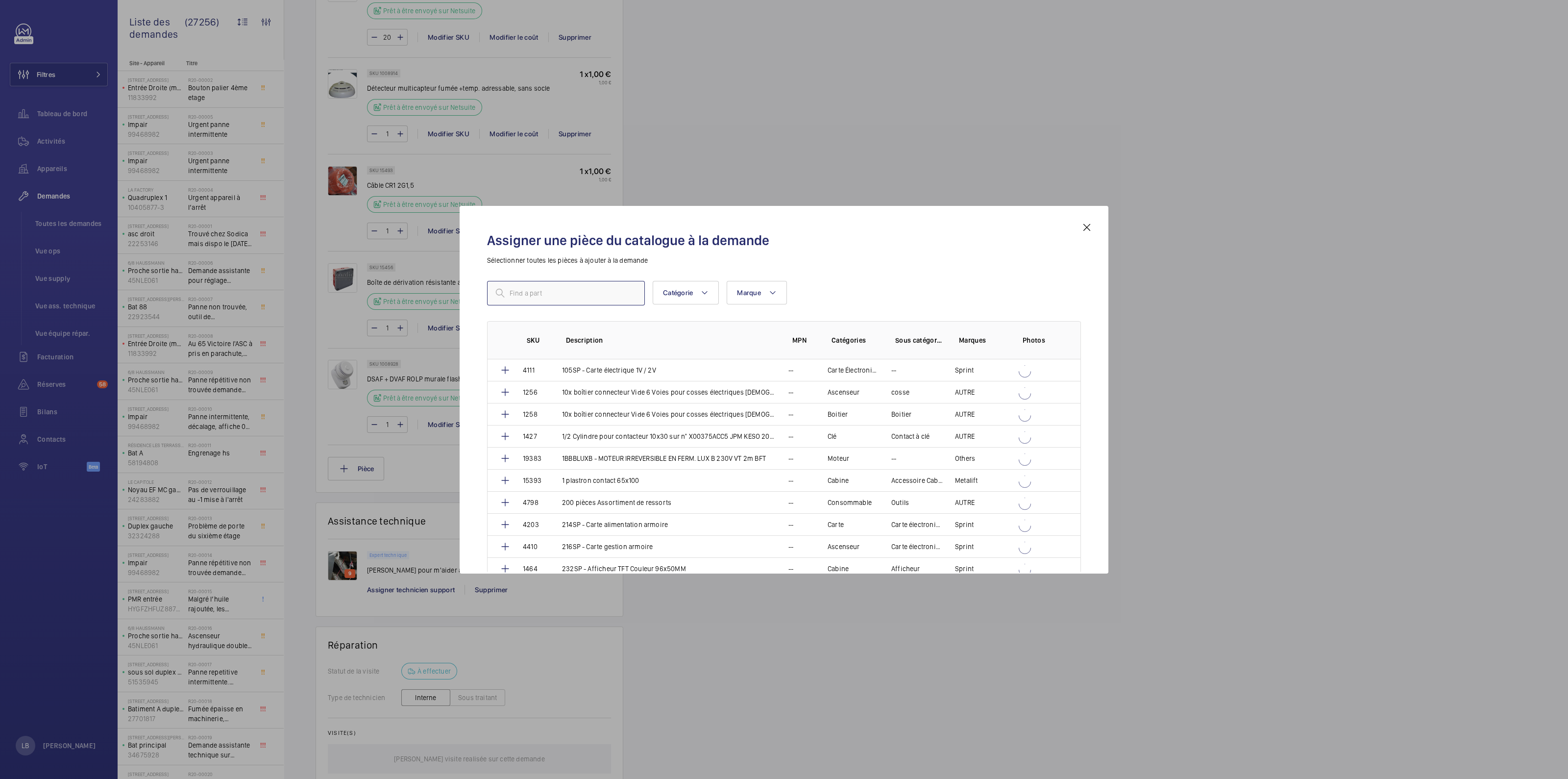
click at [575, 295] on input "text" at bounding box center [565, 293] width 158 height 24
paste input "SOLISTA LX CEILING"
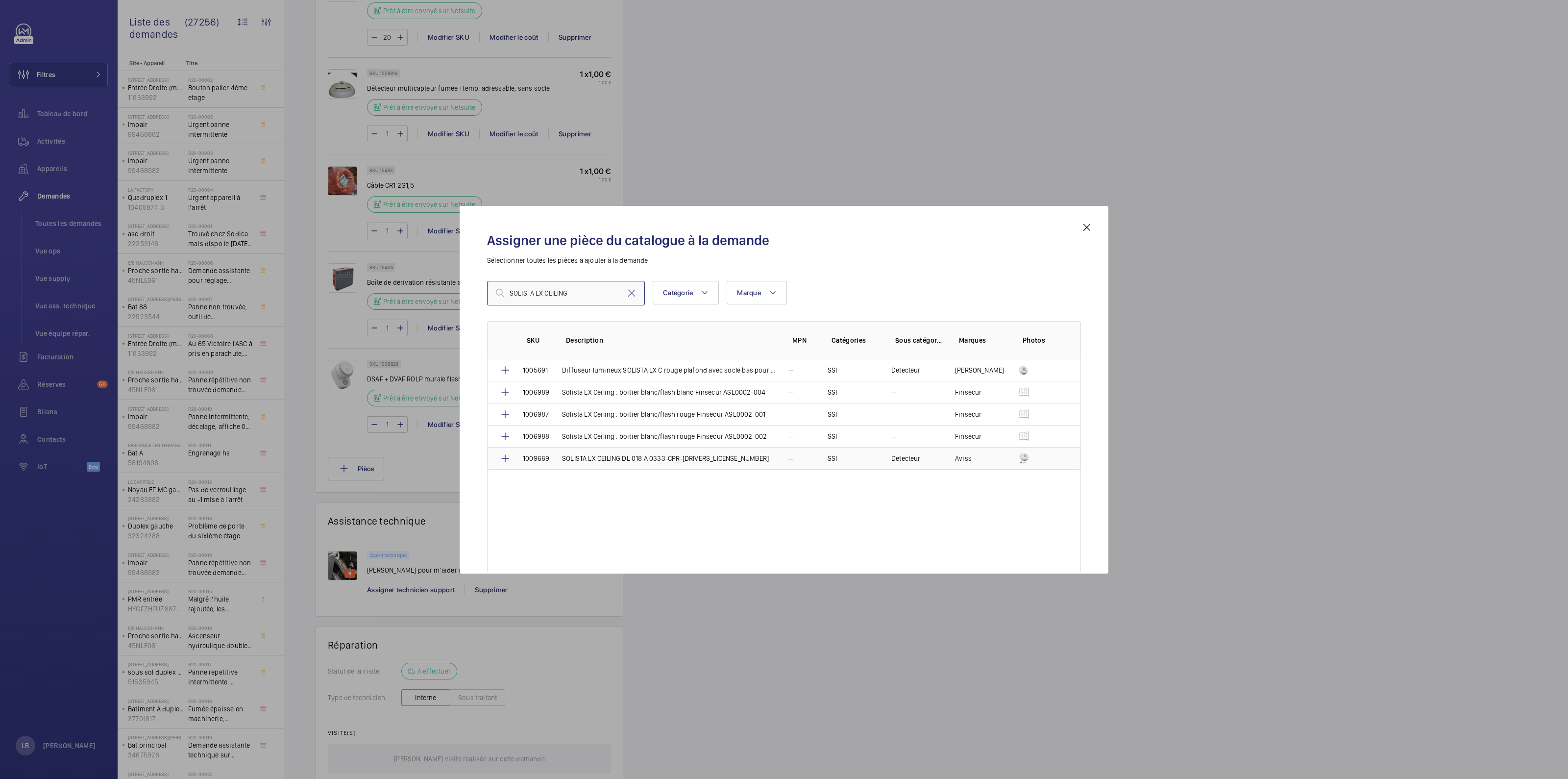
type input "SOLISTA LX CEILING"
click at [758, 455] on td "SOLISTA LX CEILING DL 018 A 0333-CPR-[DRIVERS_LICENSE_NUMBER]" at bounding box center [663, 458] width 226 height 23
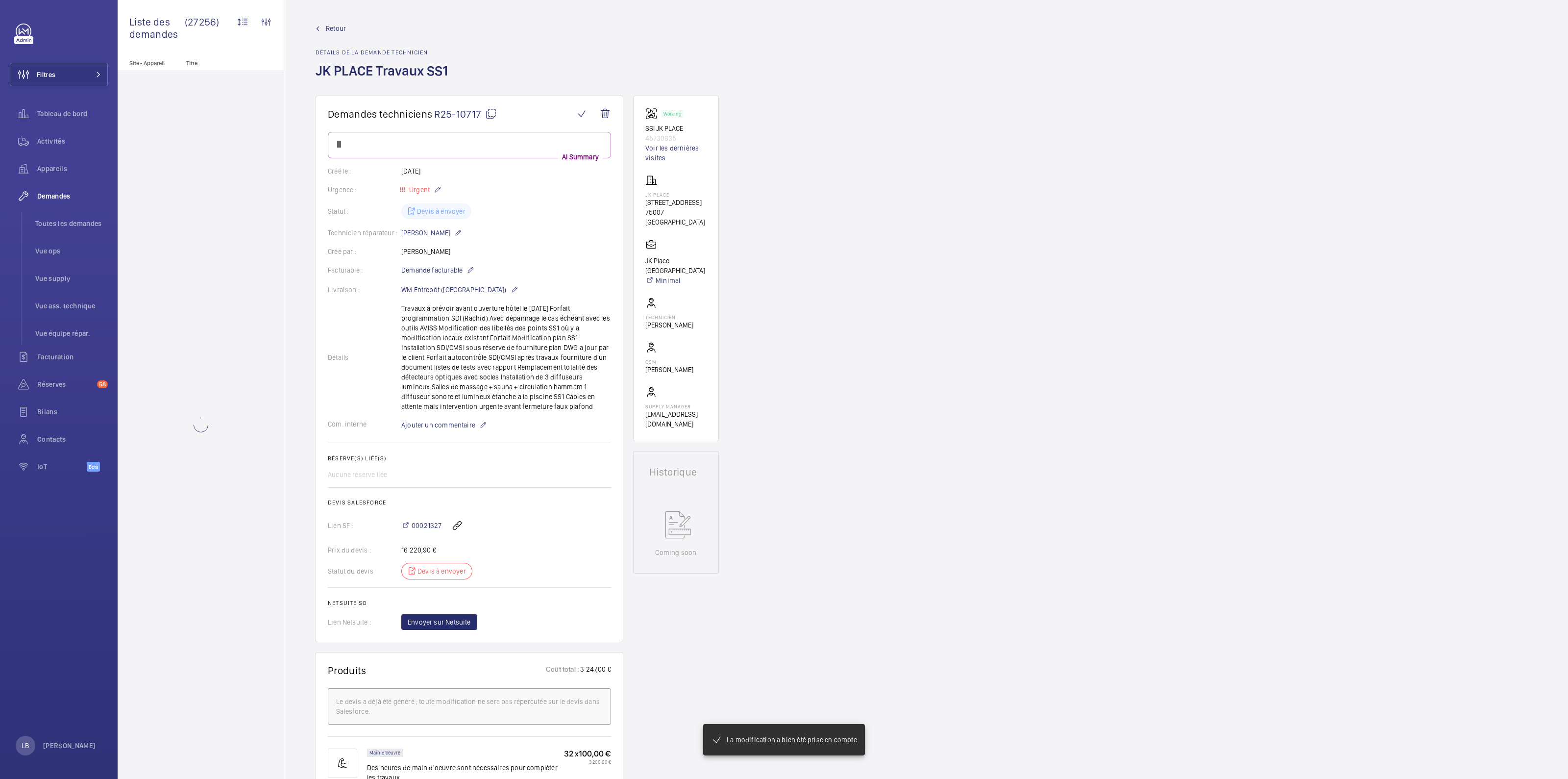
scroll to position [1103, 0]
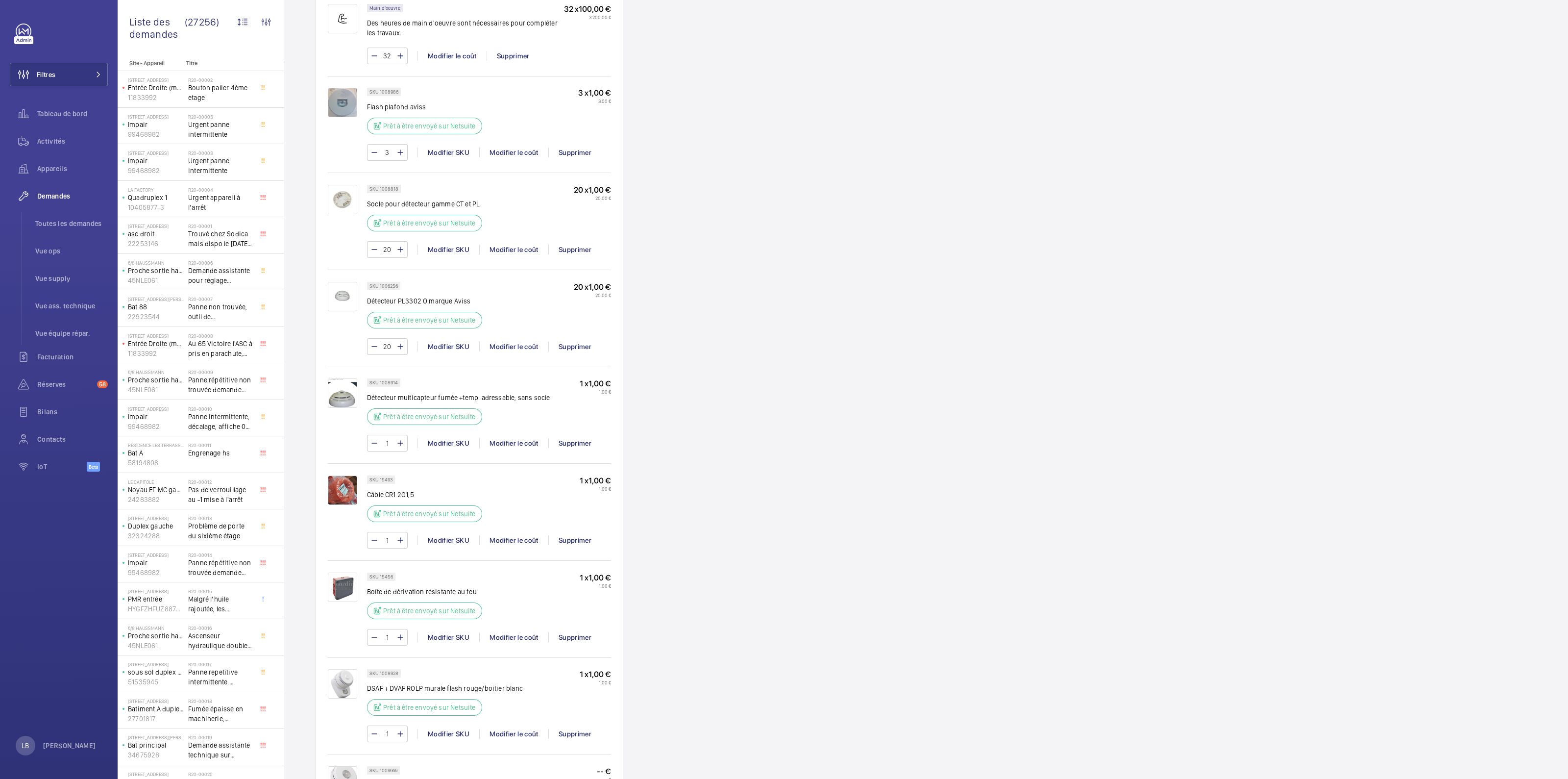
scroll to position [1081, 0]
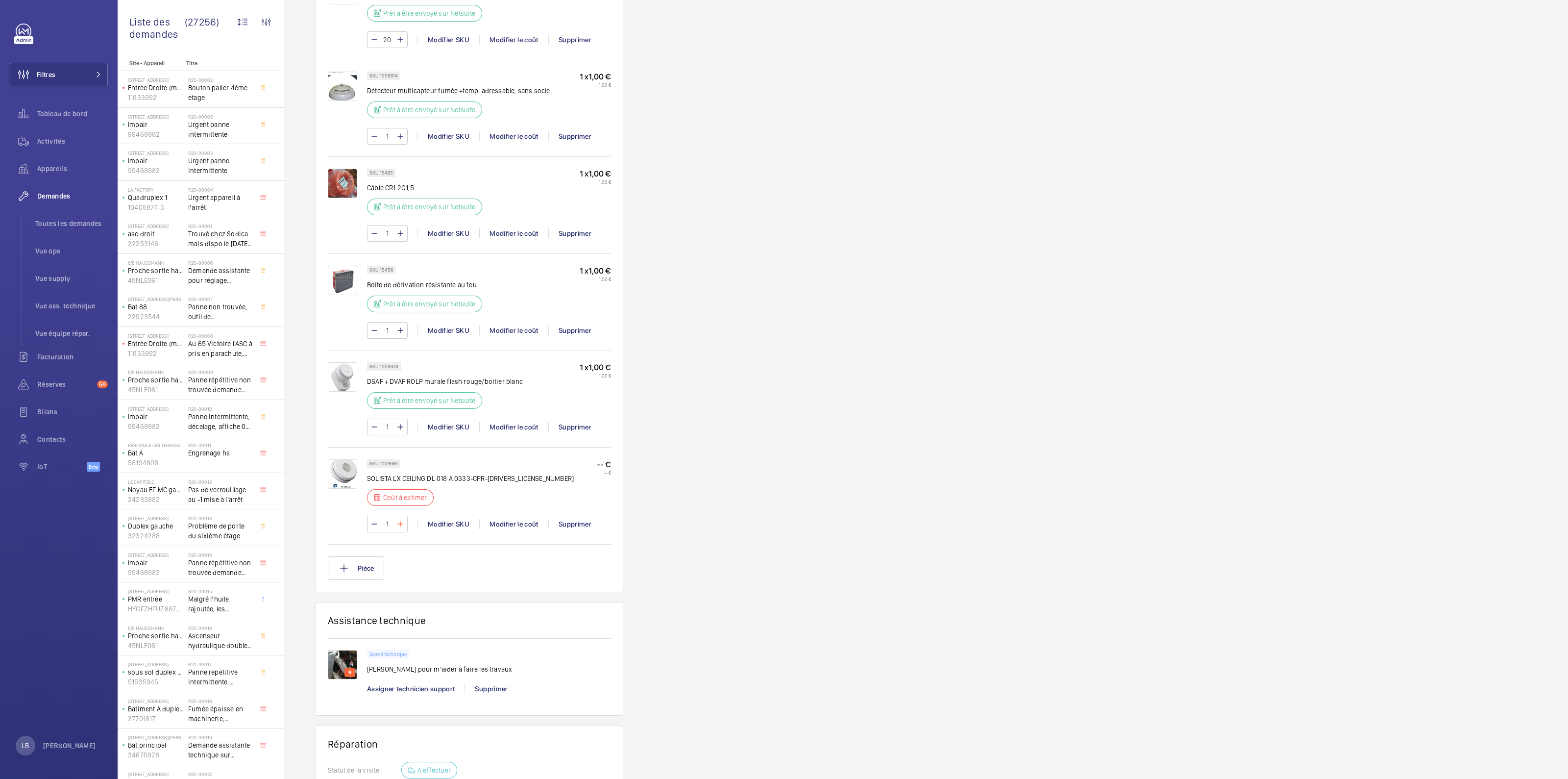
click at [399, 530] on mat-icon at bounding box center [400, 524] width 8 height 12
click at [400, 530] on mat-icon at bounding box center [400, 524] width 8 height 12
type input "3"
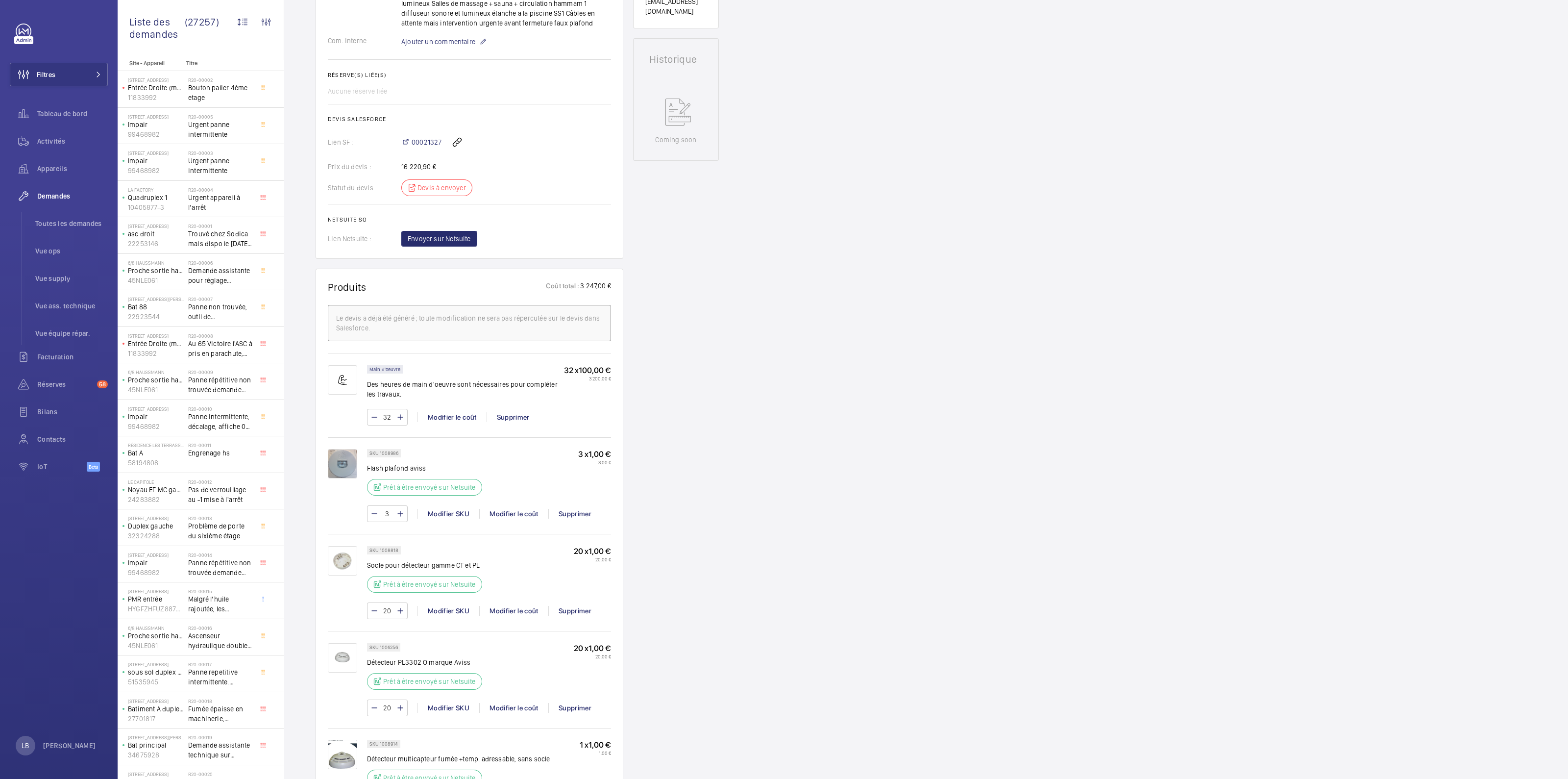
scroll to position [406, 0]
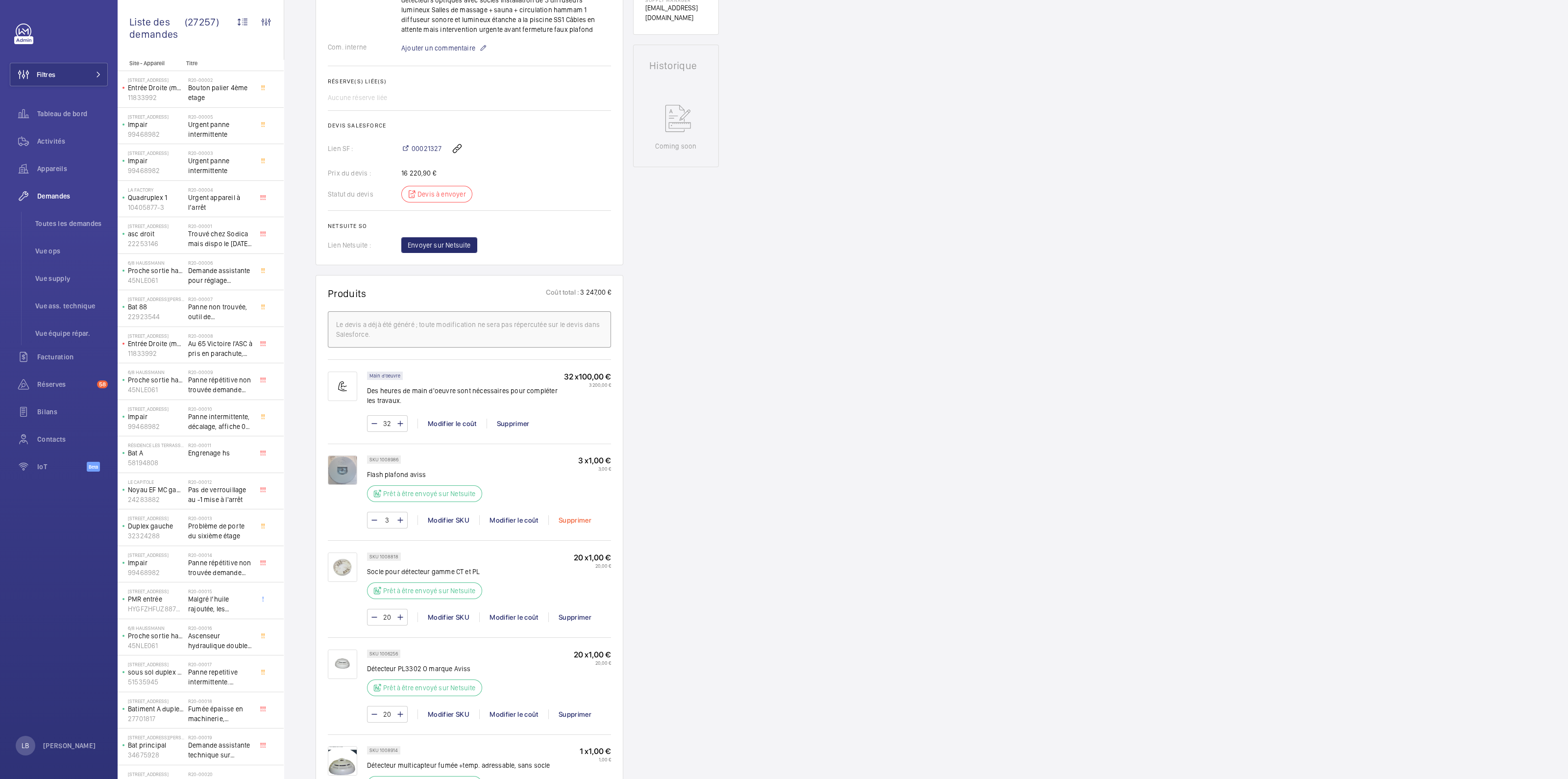
click at [570, 525] on div "Supprimer" at bounding box center [575, 520] width 53 height 10
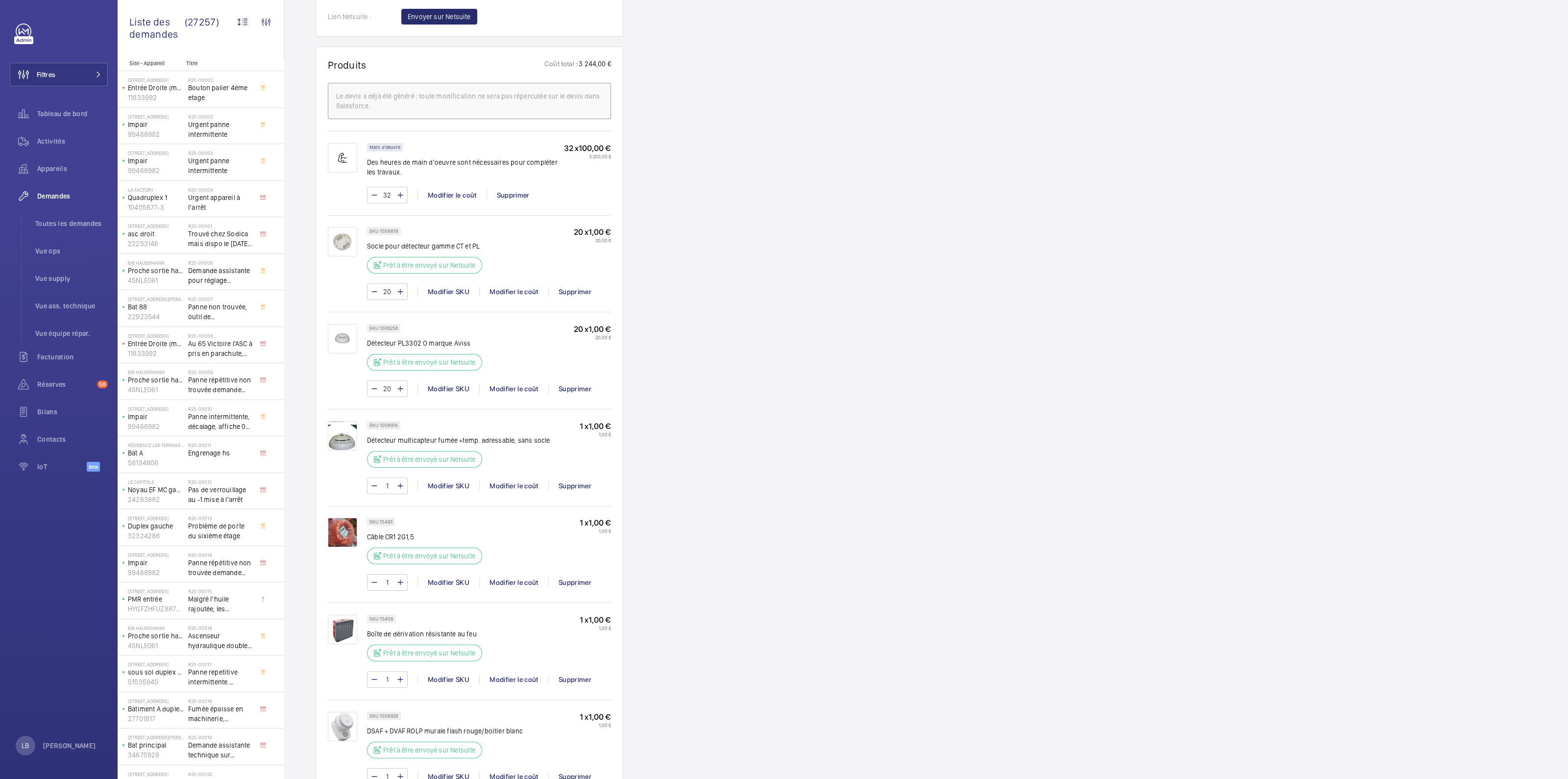
scroll to position [630, 0]
